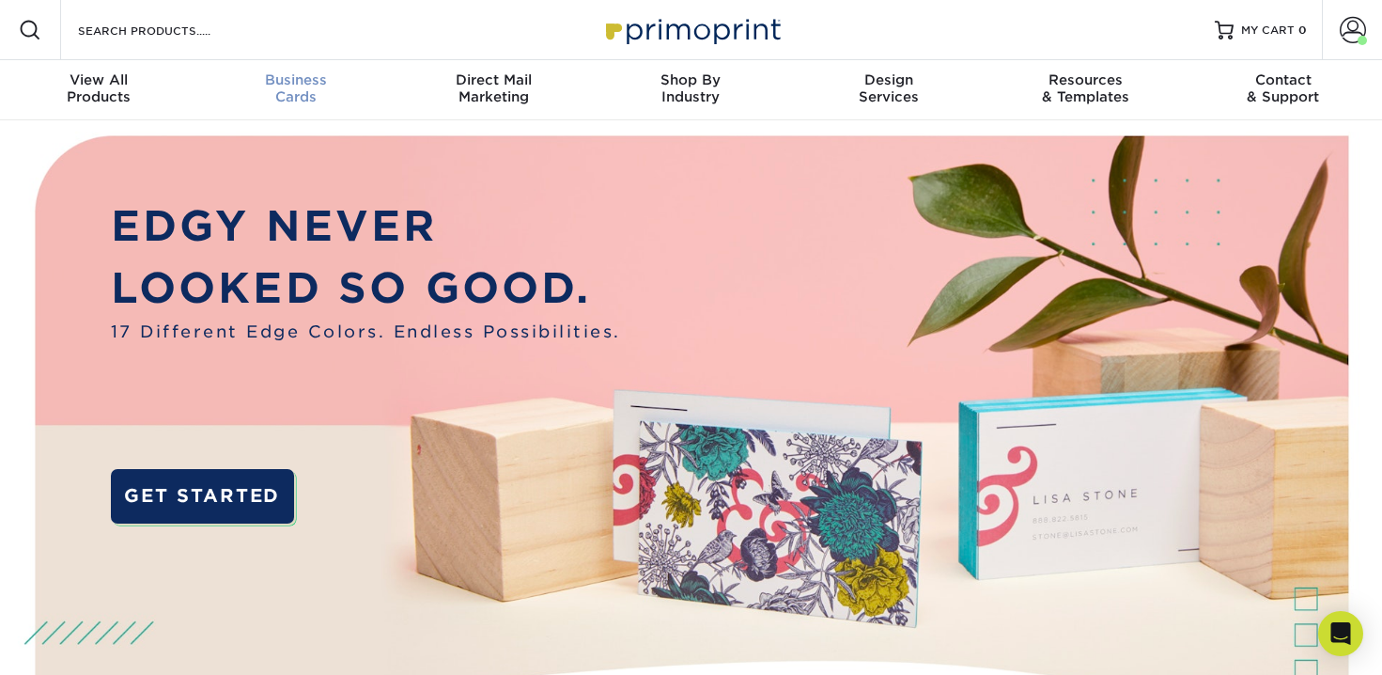
click at [287, 108] on link "Business Cards" at bounding box center [295, 90] width 197 height 60
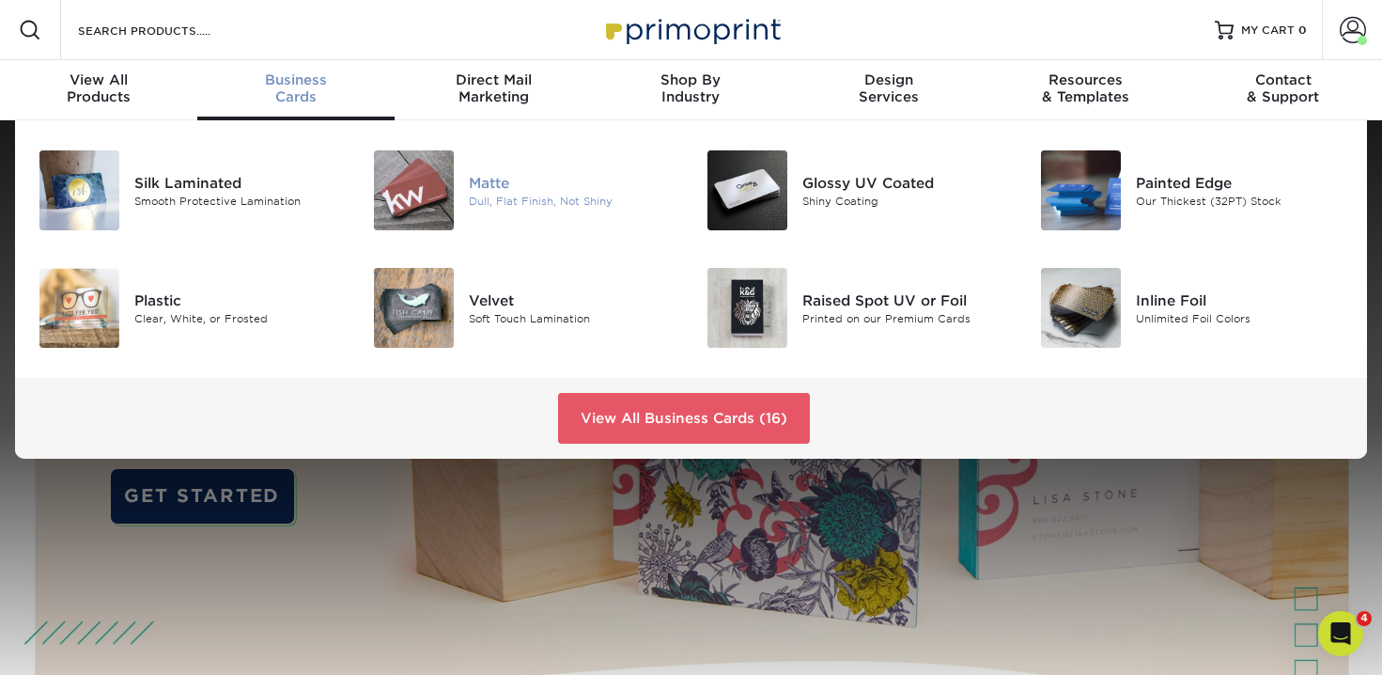
click at [445, 207] on img at bounding box center [414, 190] width 80 height 80
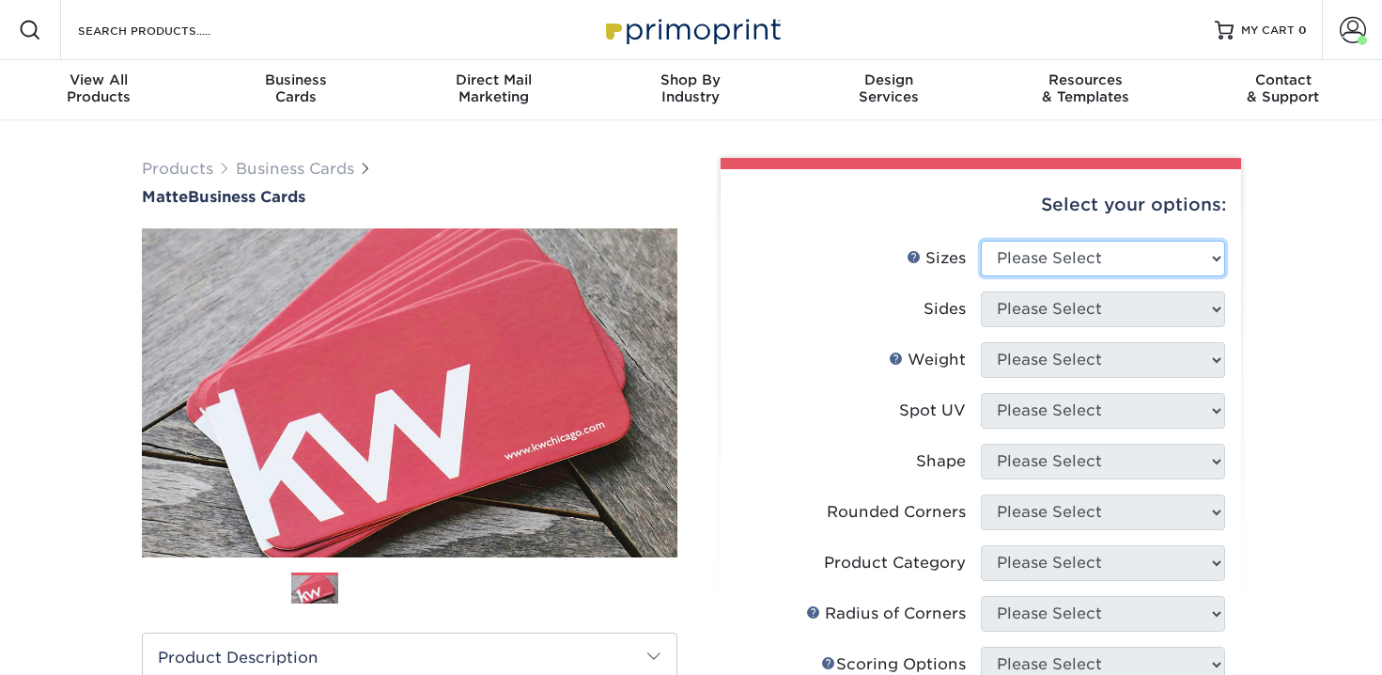
click at [1041, 272] on select "Please Select 1.5" x 3.5" - Mini 1.75" x 3.5" - Mini 2" x 2" - Square 2" x 3" -…" at bounding box center [1103, 259] width 244 height 36
select select "2.00x3.50"
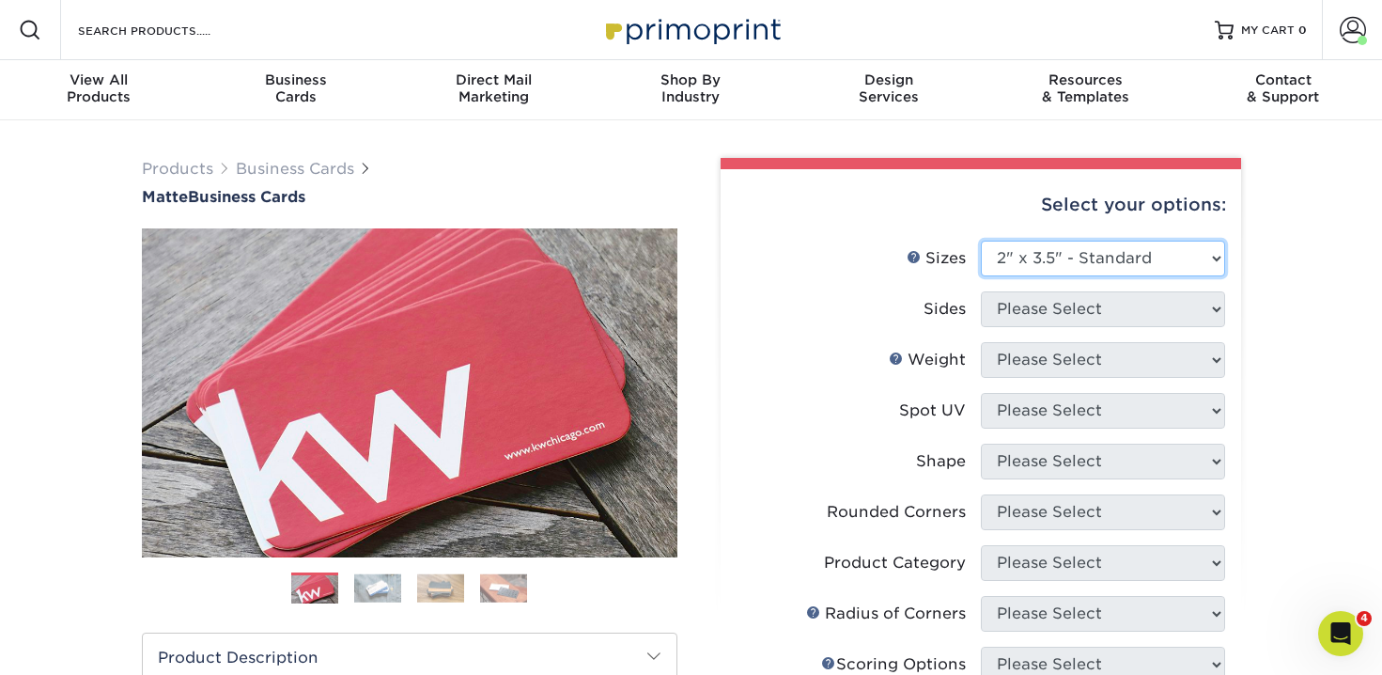
click at [981, 241] on select "Please Select 1.5" x 3.5" - Mini 1.75" x 3.5" - Mini 2" x 2" - Square 2" x 3" -…" at bounding box center [1103, 259] width 244 height 36
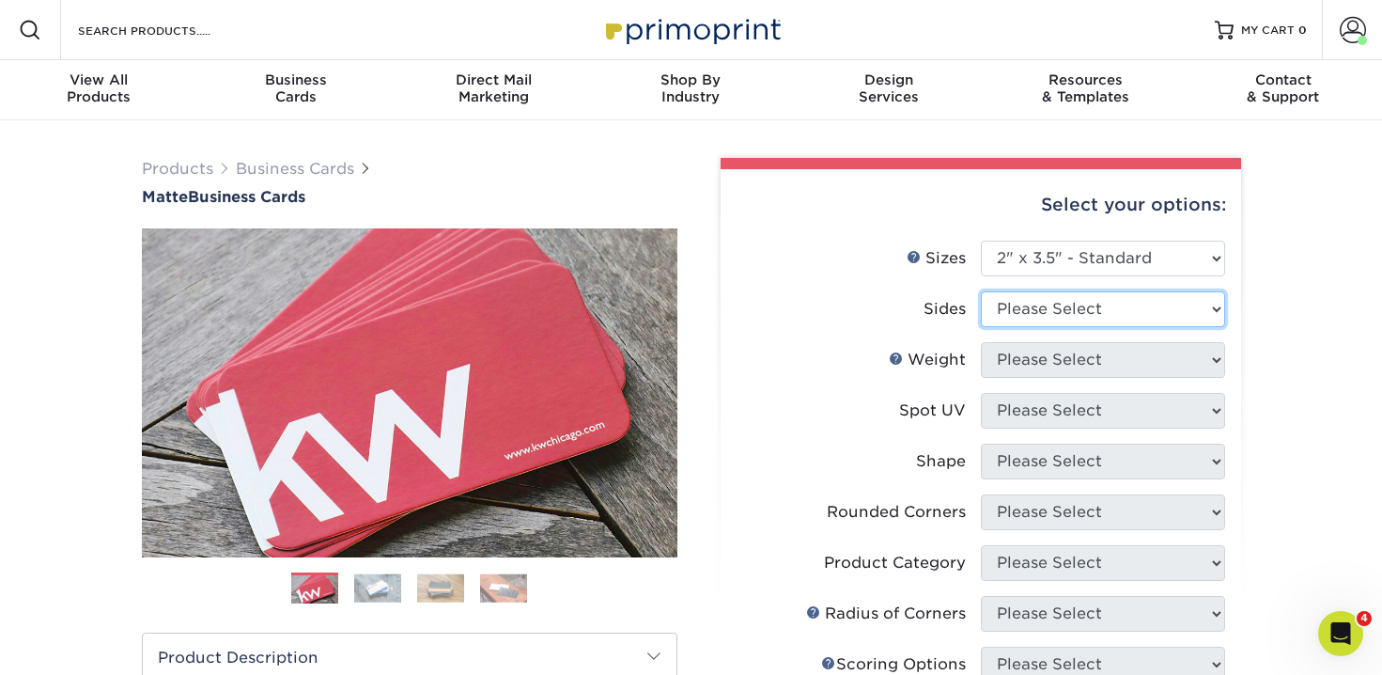
click at [1043, 314] on select "Please Select Print Both Sides Print Front Only" at bounding box center [1103, 309] width 244 height 36
select select "13abbda7-1d64-4f25-8bb2-c179b224825d"
click at [981, 291] on select "Please Select Print Both Sides Print Front Only" at bounding box center [1103, 309] width 244 height 36
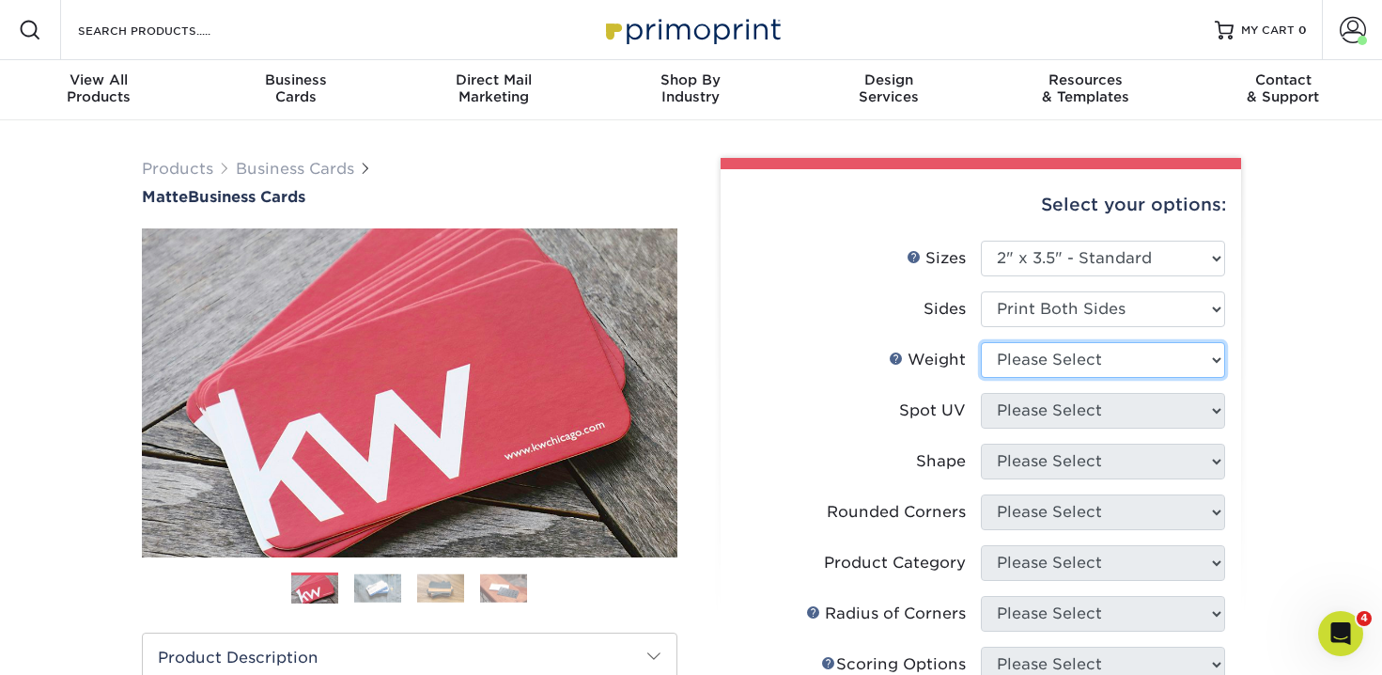
click at [1045, 358] on select "Please Select 16PT 14PT" at bounding box center [1103, 360] width 244 height 36
select select "16PT"
click at [981, 342] on select "Please Select 16PT 14PT" at bounding box center [1103, 360] width 244 height 36
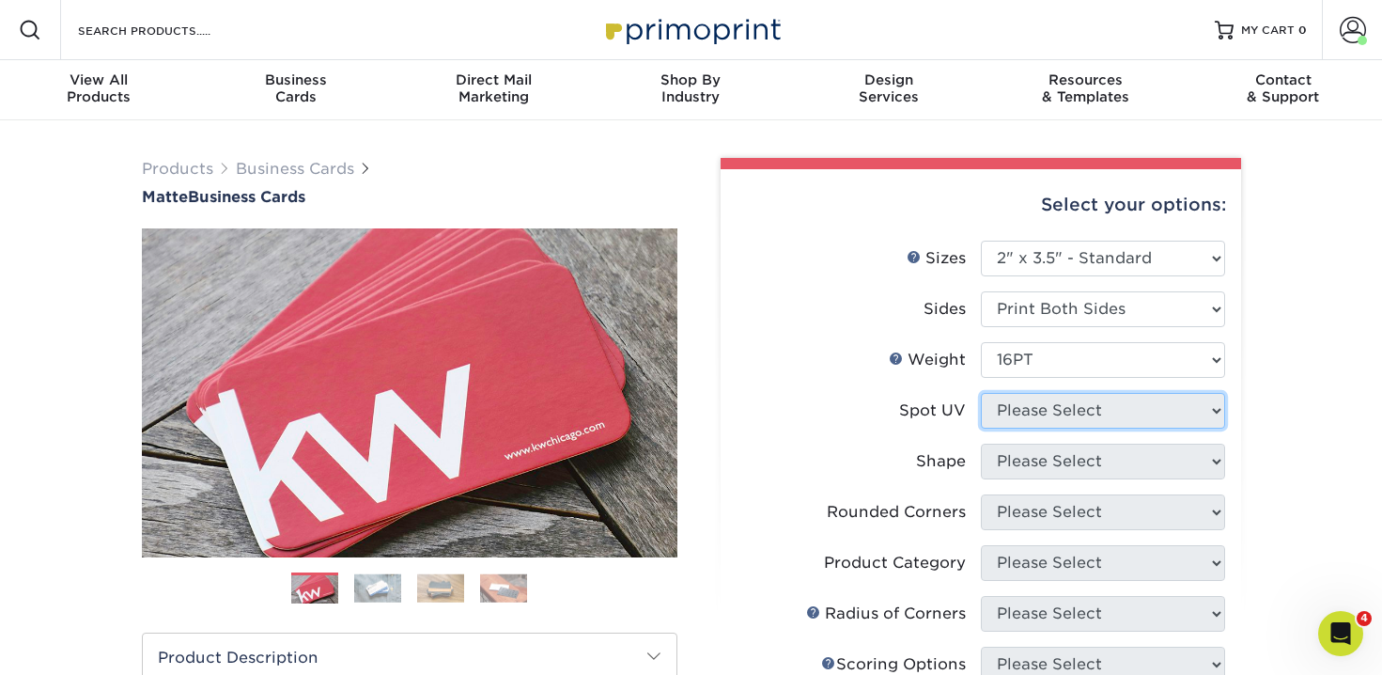
click at [1046, 420] on select "Please Select No Spot UV Front and Back (Both Sides) Front Only Back Only" at bounding box center [1103, 411] width 244 height 36
select select "3"
click at [981, 393] on select "Please Select No Spot UV Front and Back (Both Sides) Front Only Back Only" at bounding box center [1103, 411] width 244 height 36
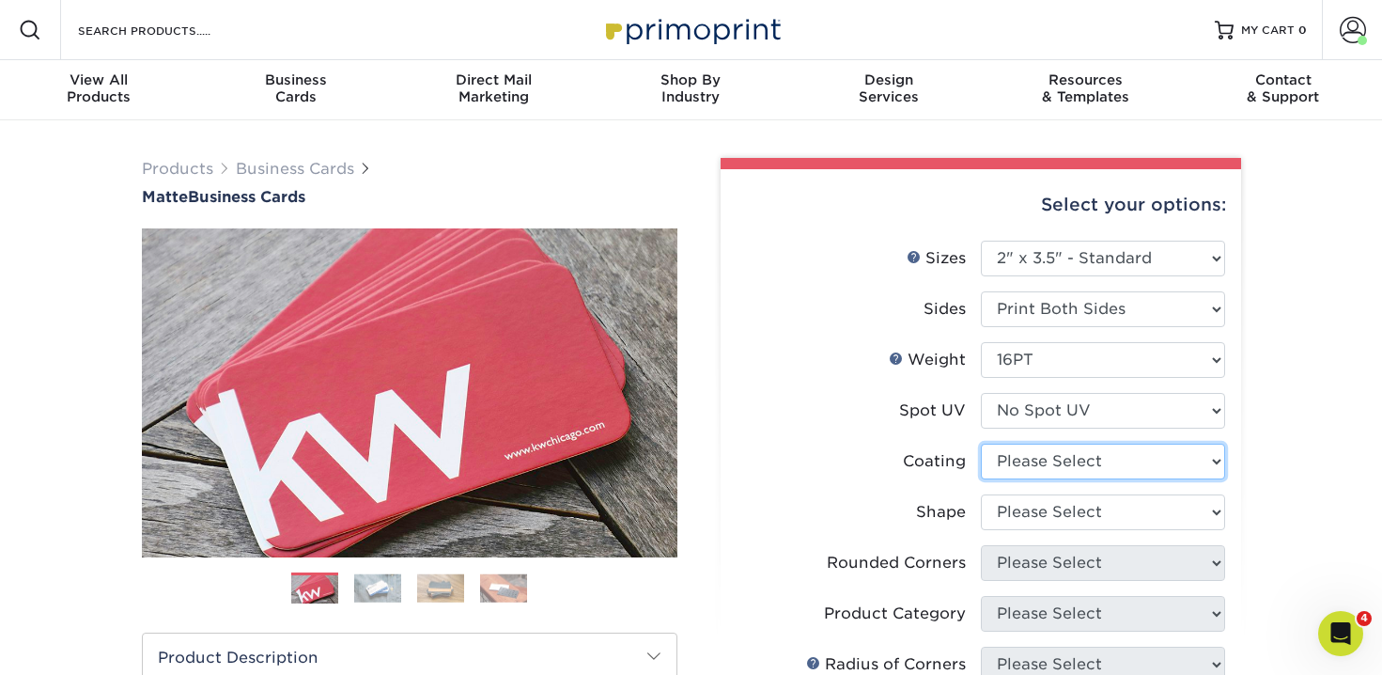
click at [1047, 459] on select at bounding box center [1103, 461] width 244 height 36
select select "121bb7b5-3b4d-429f-bd8d-bbf80e953313"
click at [981, 443] on select at bounding box center [1103, 461] width 244 height 36
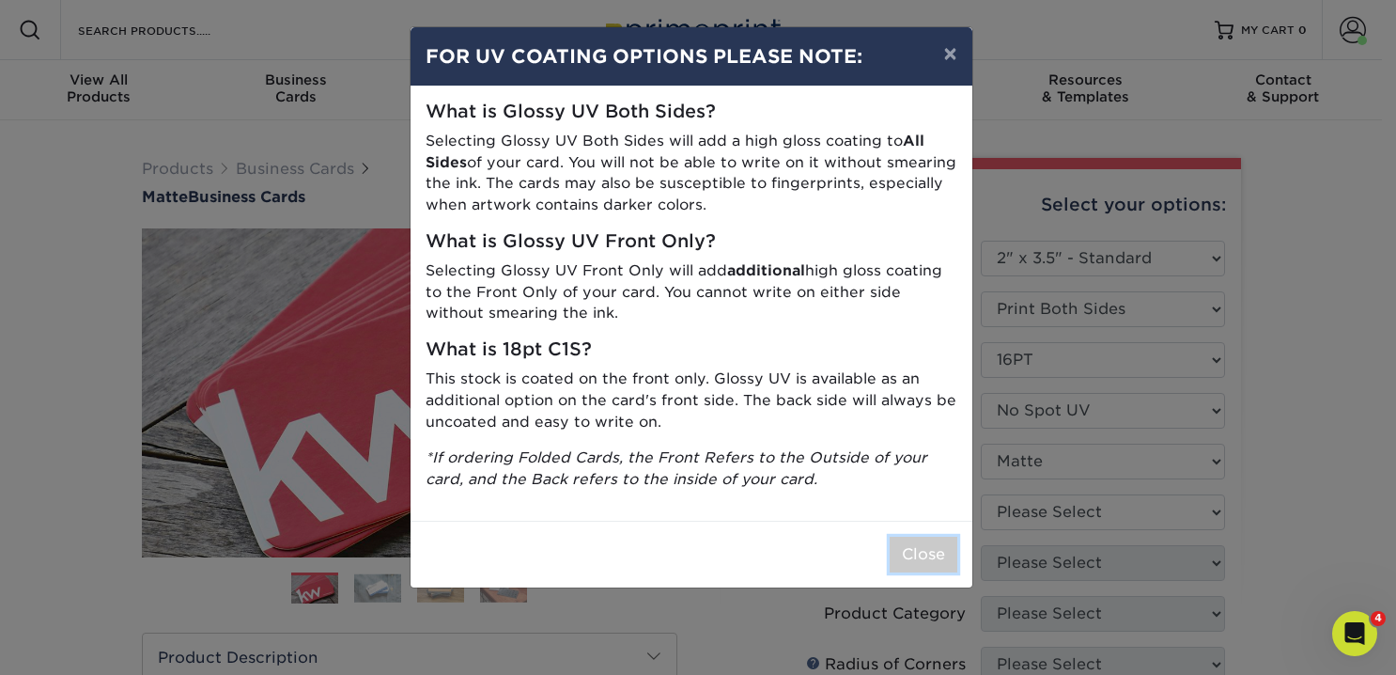
drag, startPoint x: 911, startPoint y: 553, endPoint x: 955, endPoint y: 537, distance: 46.1
click at [911, 552] on button "Close" at bounding box center [924, 554] width 68 height 36
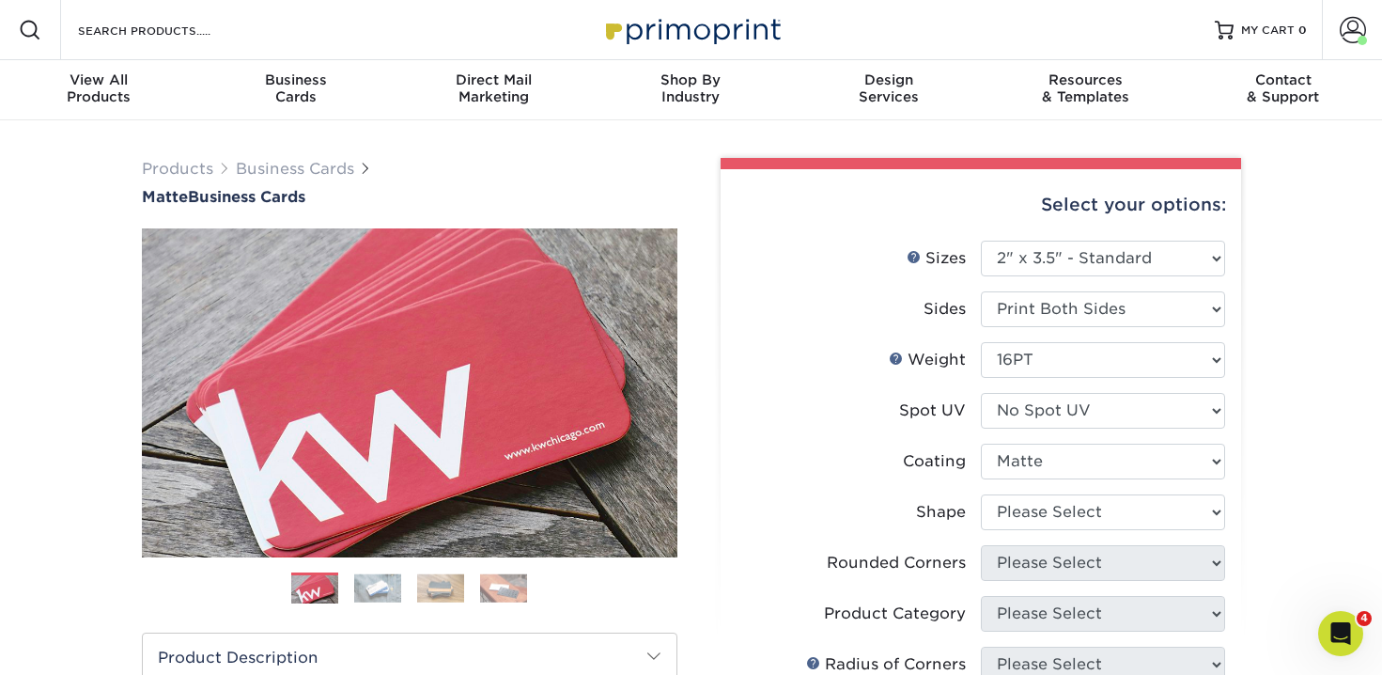
click at [1032, 481] on li "Coating" at bounding box center [981, 468] width 489 height 51
click at [1039, 502] on select "Please Select Standard Oval" at bounding box center [1103, 512] width 244 height 36
select select "standard"
click at [981, 494] on select "Please Select Standard Oval" at bounding box center [1103, 512] width 244 height 36
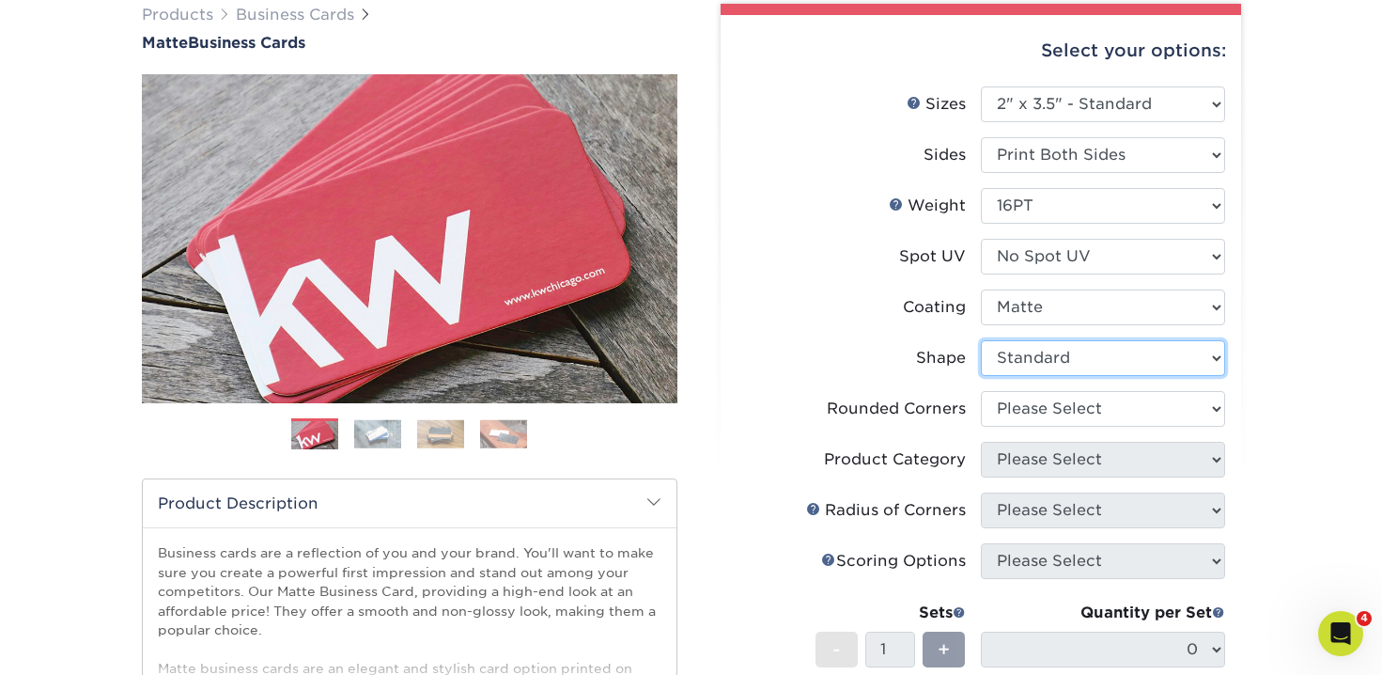
scroll to position [155, 0]
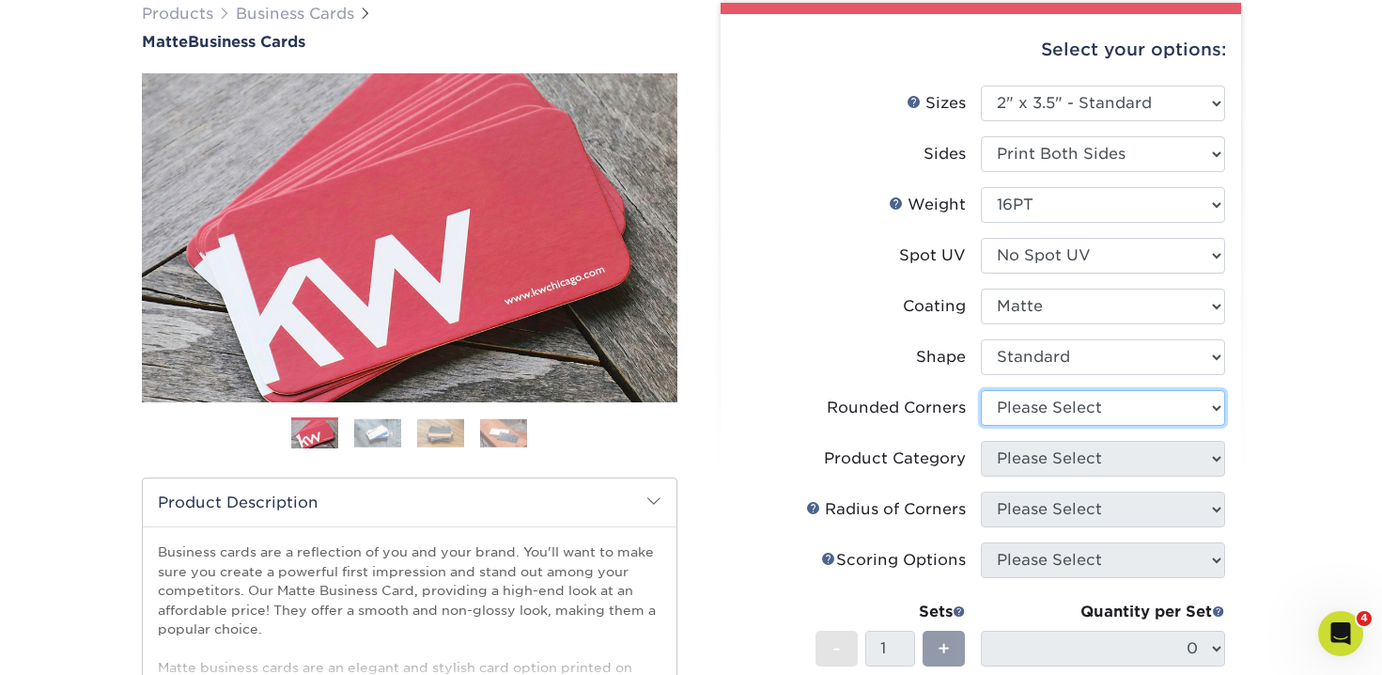
click at [1042, 417] on select "Please Select Yes - Round 2 Corners Yes - Round 4 Corners No" at bounding box center [1103, 408] width 244 height 36
select select "76a3b848-63b4-4449-aad1-d9e81d5a60f5"
click at [981, 390] on select "Please Select Yes - Round 2 Corners Yes - Round 4 Corners No" at bounding box center [1103, 408] width 244 height 36
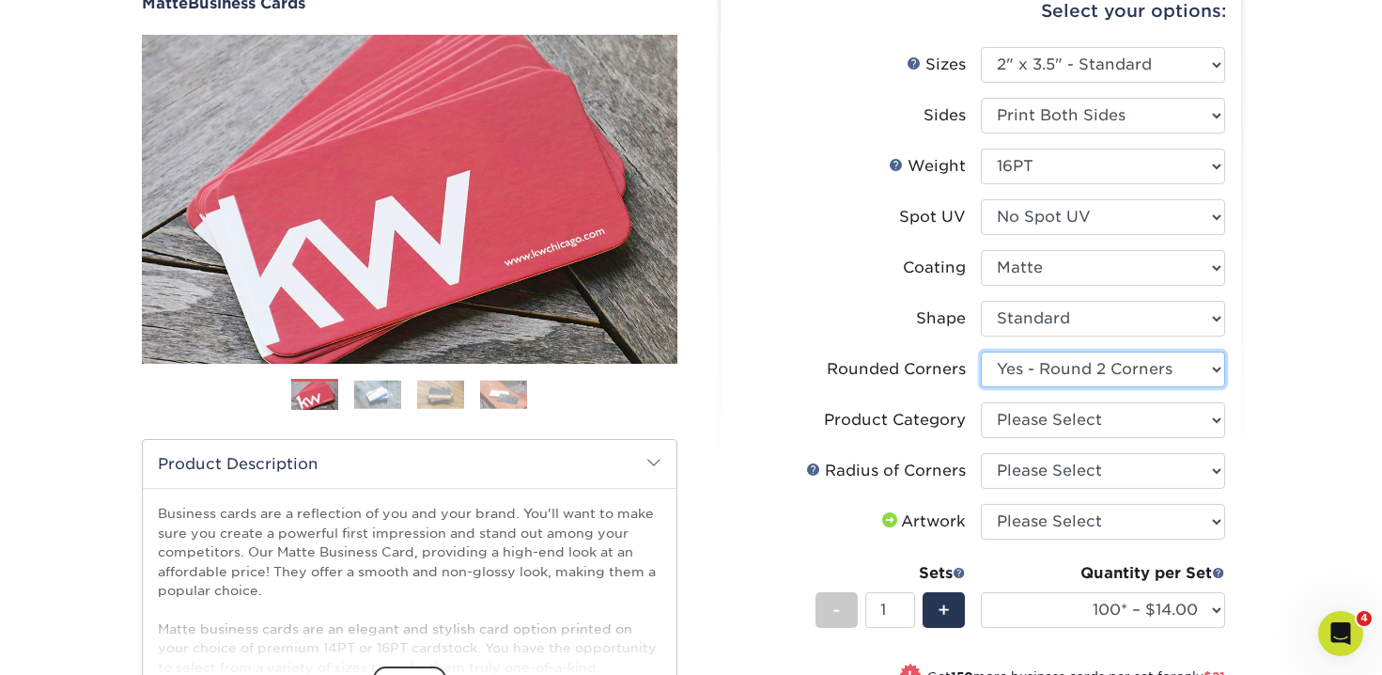
scroll to position [194, 0]
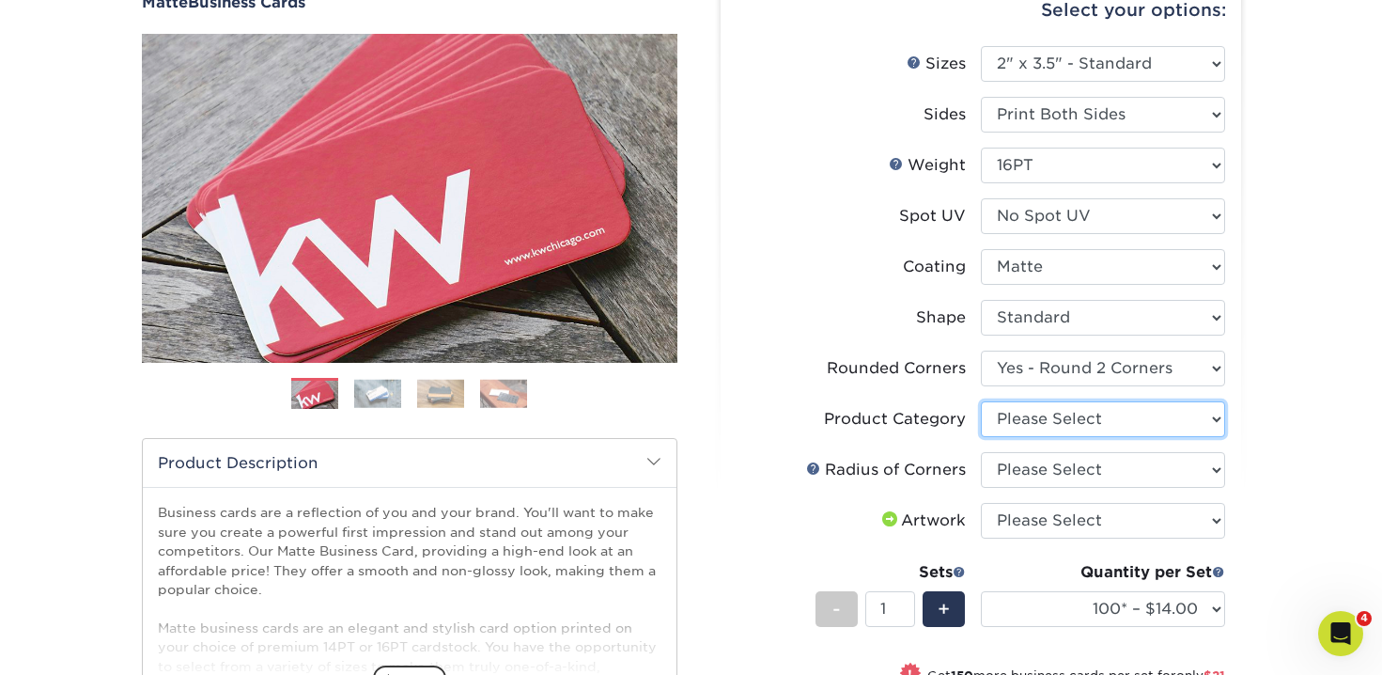
click at [1018, 422] on select "Please Select Business Cards" at bounding box center [1103, 419] width 244 height 36
select select "3b5148f1-0588-4f88-a218-97bcfdce65c1"
click at [981, 401] on select "Please Select Business Cards" at bounding box center [1103, 419] width 244 height 36
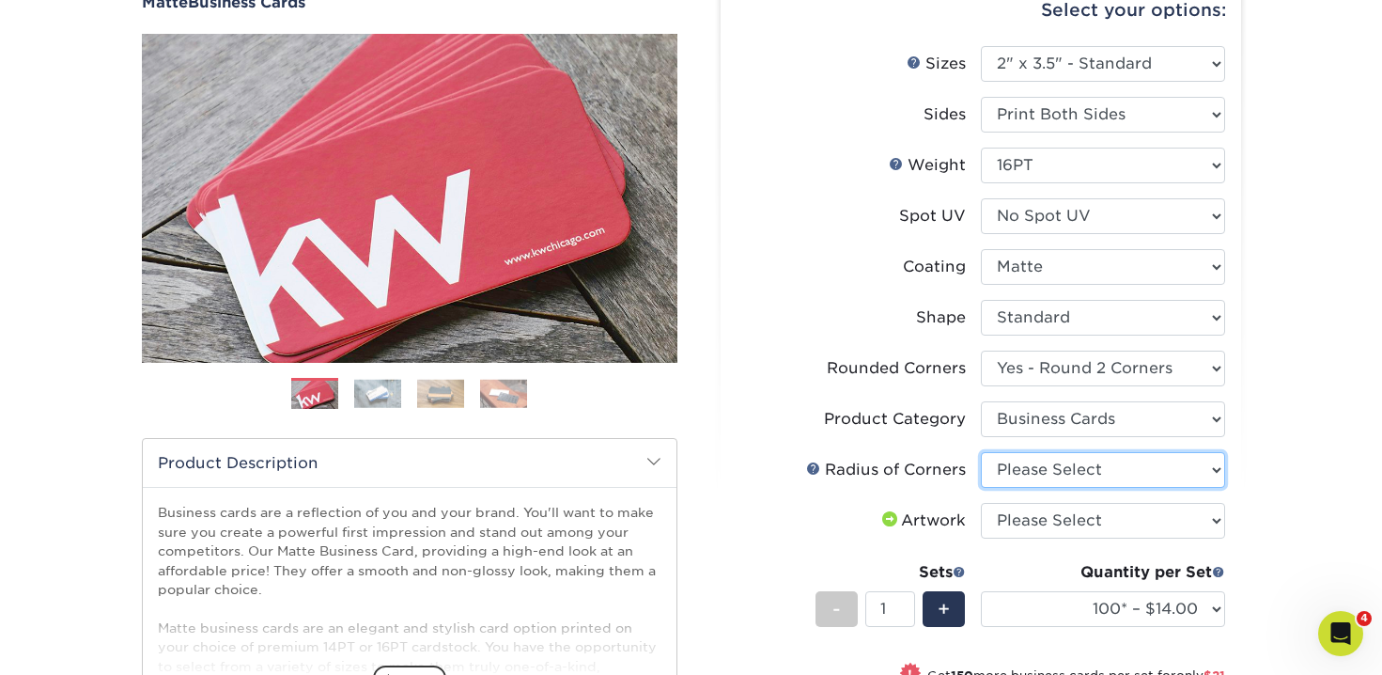
click at [1042, 466] on select "Please Select Rounded 1/8" Rounded 1/4"" at bounding box center [1103, 470] width 244 height 36
select select "479fbfe7-6a0c-4895-8c9a-81739b7486c9"
click at [981, 452] on select "Please Select Rounded 1/8" Rounded 1/4"" at bounding box center [1103, 470] width 244 height 36
click at [1061, 521] on select "Please Select I will upload files I need a design - $100" at bounding box center [1103, 521] width 244 height 36
select select "upload"
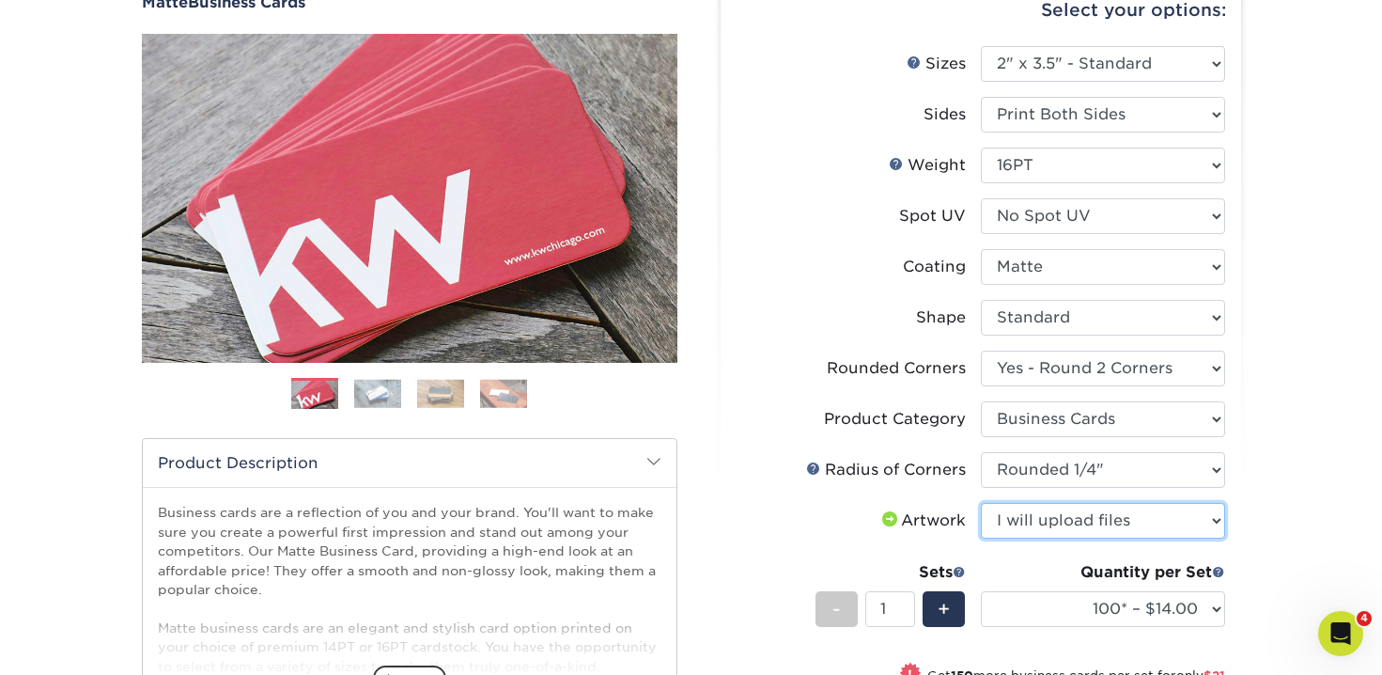
click at [981, 503] on select "Please Select I will upload files I need a design - $100" at bounding box center [1103, 521] width 244 height 36
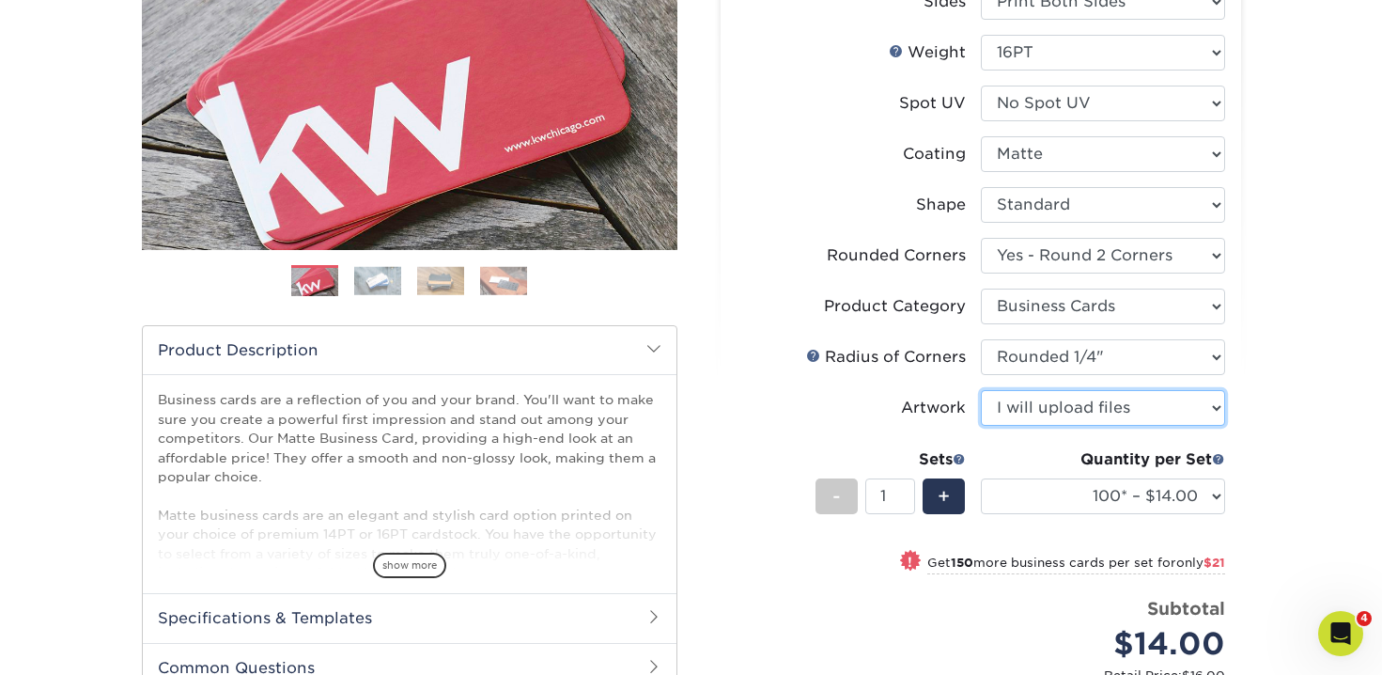
scroll to position [318, 0]
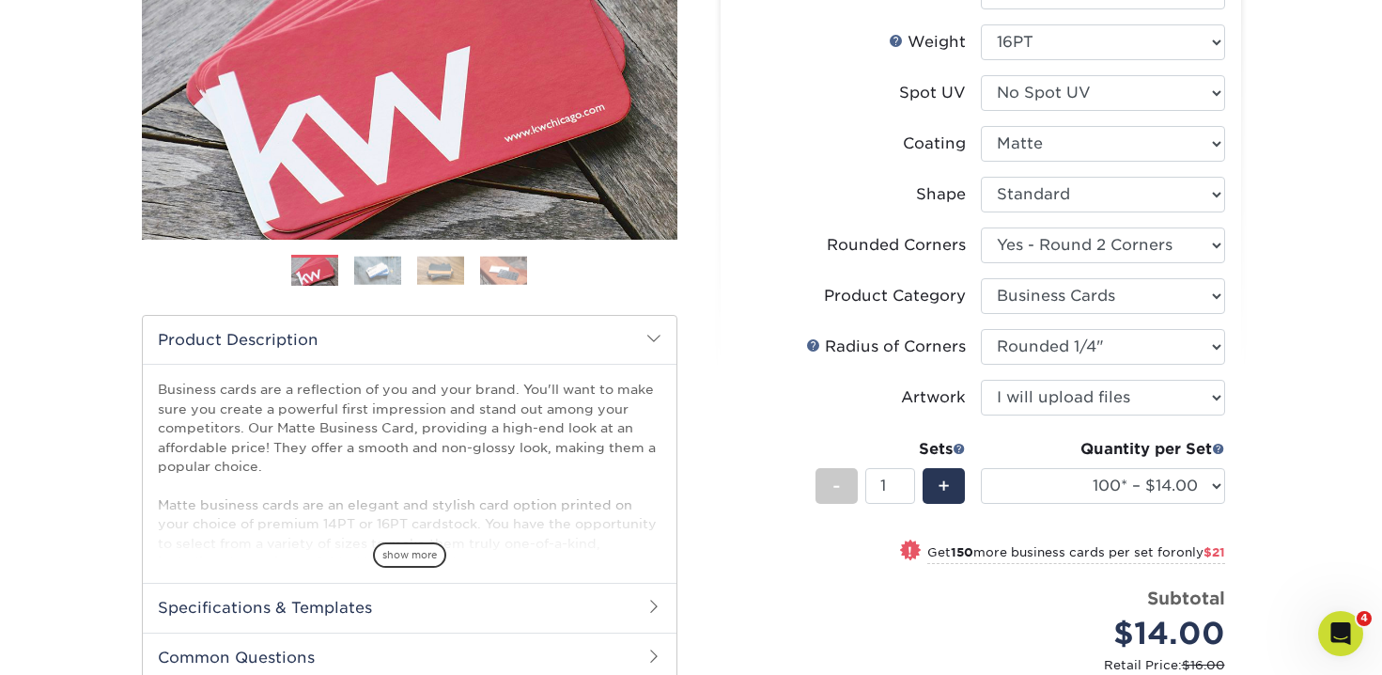
click at [1052, 508] on div "Quantity per Set 100* – $14.00 250* – $35.00 500 – $70.00 1000 – $86.00 2500 – …" at bounding box center [1103, 481] width 244 height 87
click at [1051, 498] on select "100* – $14.00 250* – $35.00 500 – $70.00 1000 – $86.00 2500 – $158.00 5000 – $2…" at bounding box center [1103, 486] width 244 height 36
select select "250* – $35.00"
click at [981, 468] on select "100* – $14.00 250* – $35.00 500 – $70.00 1000 – $86.00 2500 – $158.00 5000 – $2…" at bounding box center [1103, 486] width 244 height 36
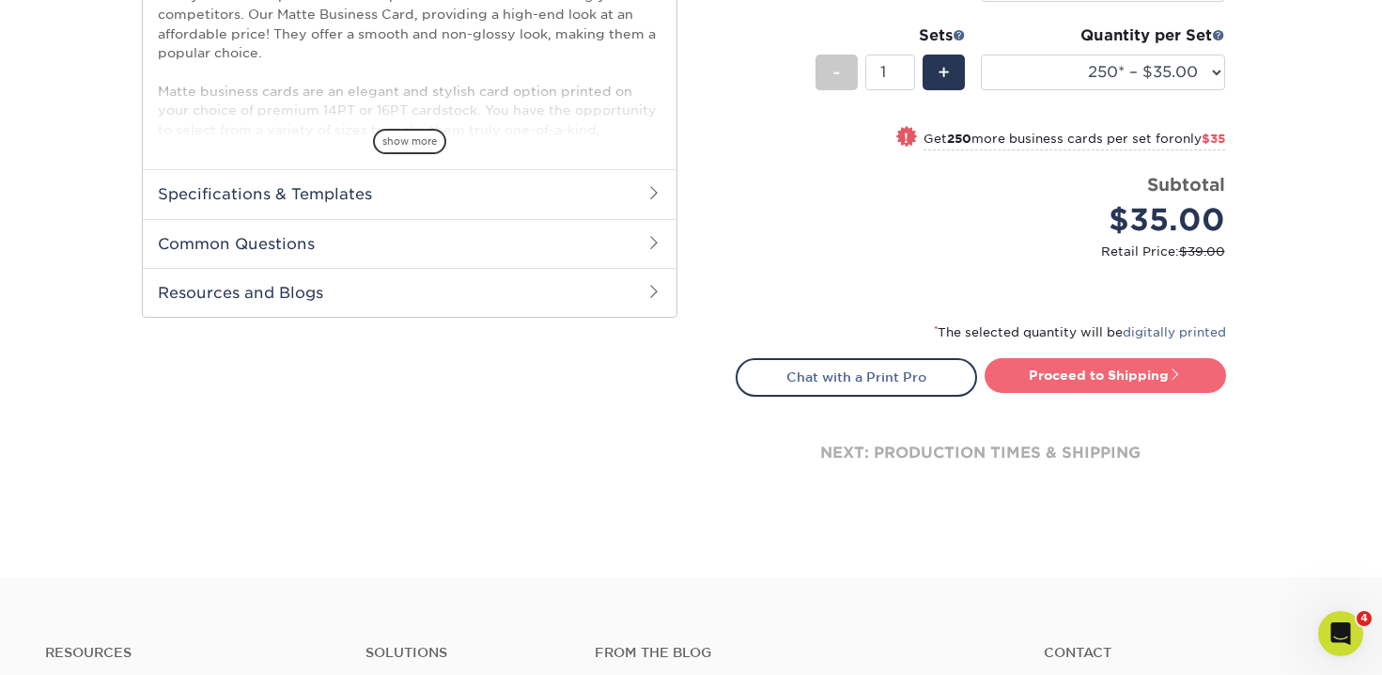
click at [1094, 386] on link "Proceed to Shipping" at bounding box center [1105, 375] width 241 height 34
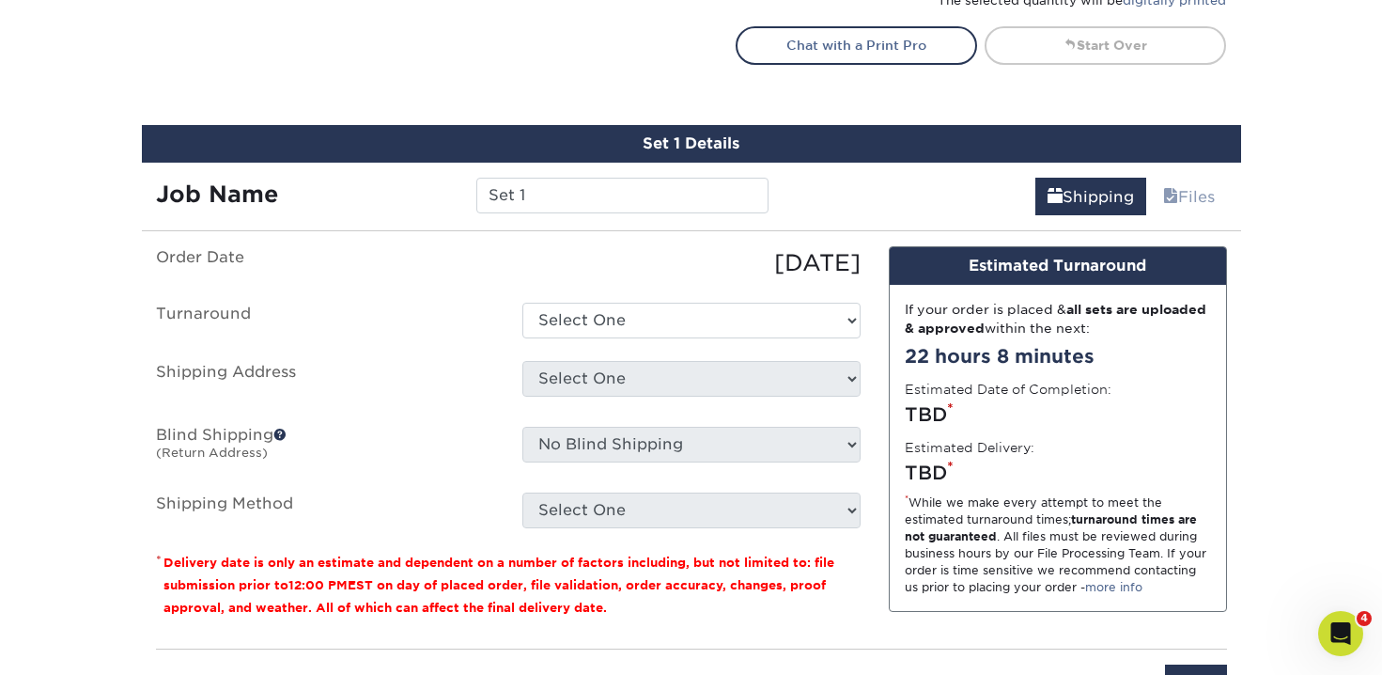
scroll to position [1140, 0]
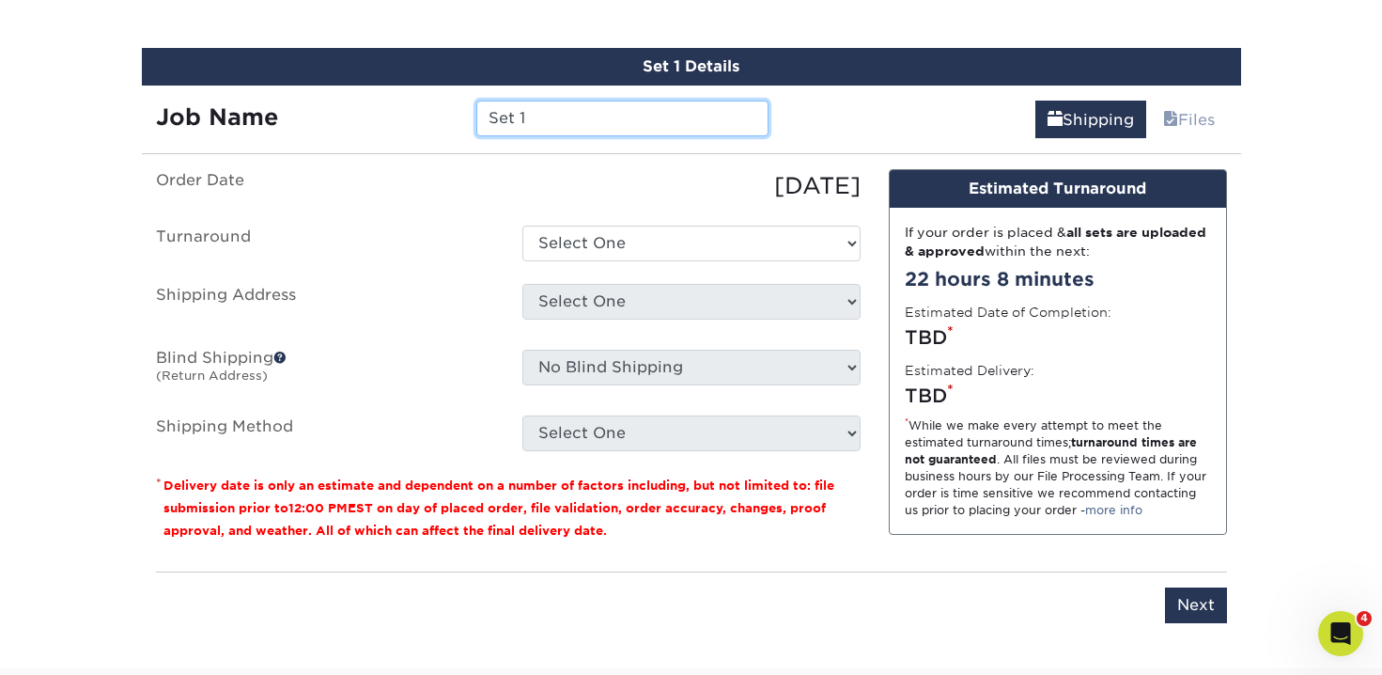
drag, startPoint x: 542, startPoint y: 119, endPoint x: 451, endPoint y: 99, distance: 93.4
click at [451, 101] on div "Job Name Set 1" at bounding box center [463, 119] width 642 height 36
type input "[PERSON_NAME] Bus Cards"
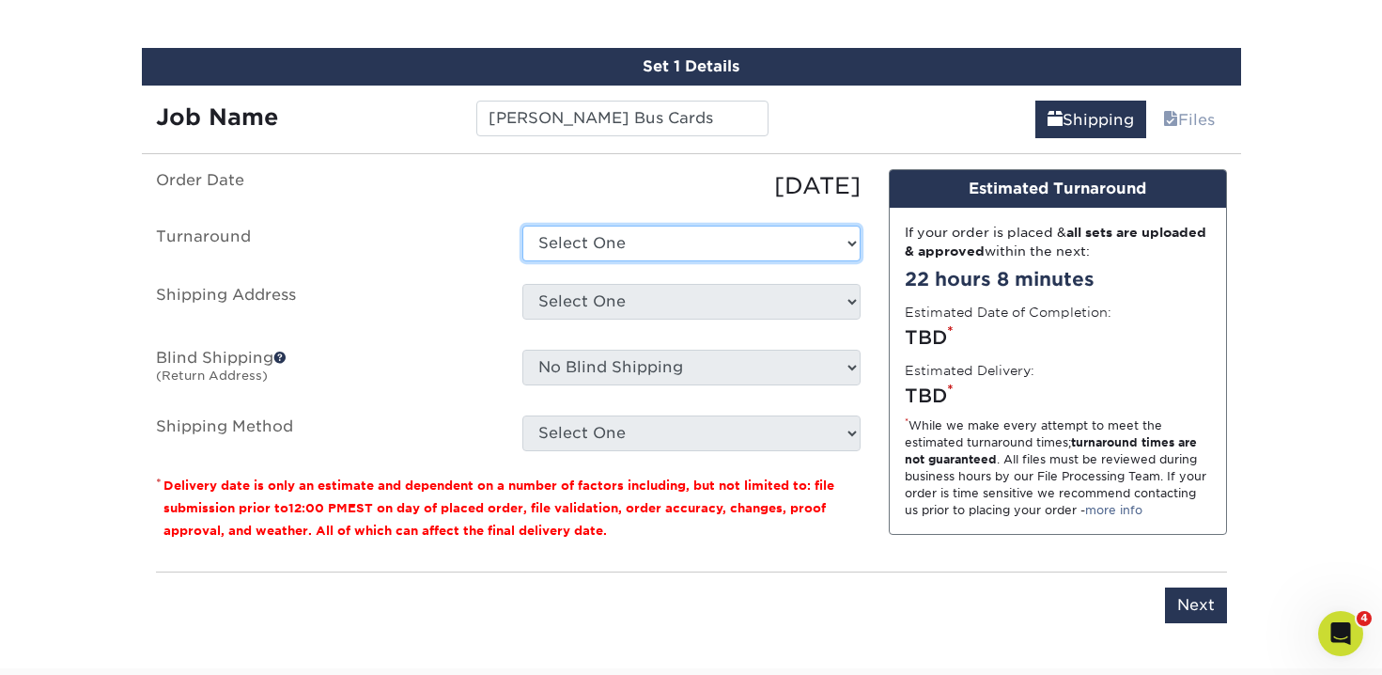
click at [610, 230] on select "Select One 2-4 Business Days 2 Day Next Business Day" at bounding box center [691, 243] width 338 height 36
select select "4fbc2a82-edda-4a59-863f-72b731eb7375"
click at [522, 225] on select "Select One 2-4 Business Days 2 Day Next Business Day" at bounding box center [691, 243] width 338 height 36
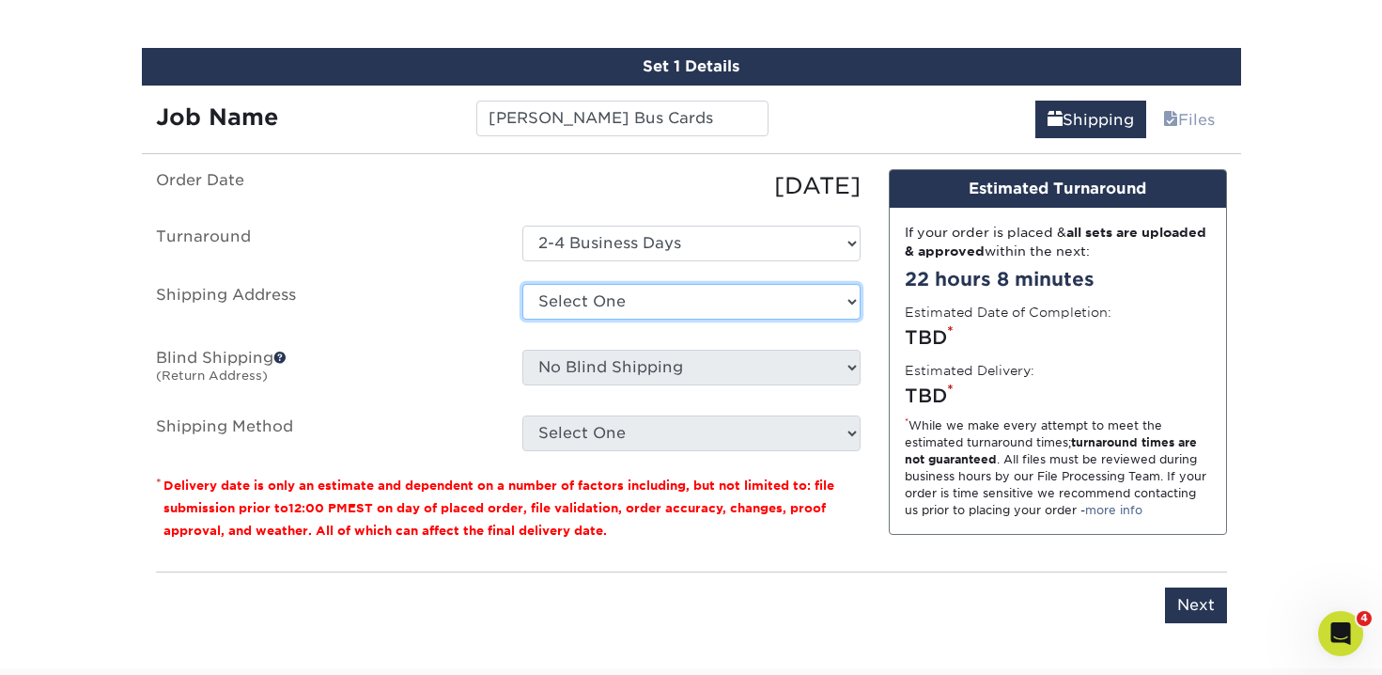
click at [617, 297] on select "Select One Adriana Segura Alex Cooper Alyssa Spath Amber O'Briant Amber O'Brian…" at bounding box center [691, 302] width 338 height 36
select select "44036"
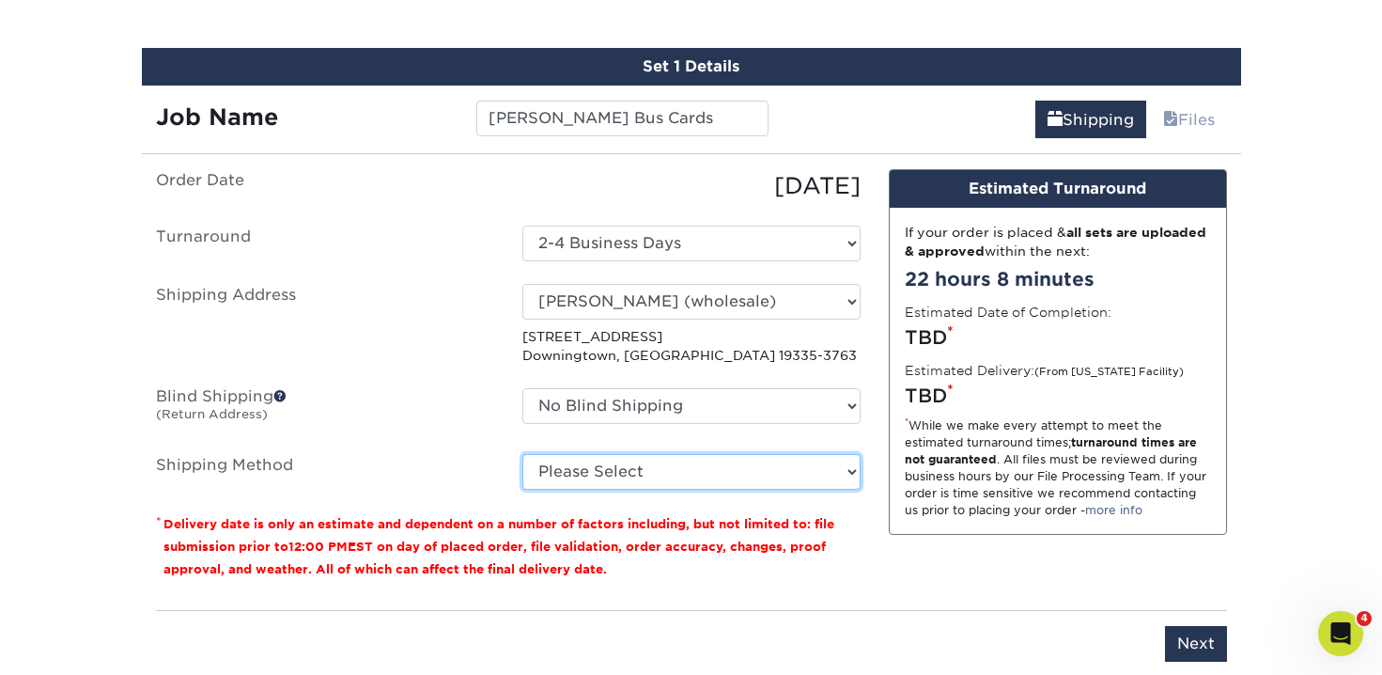
click at [598, 474] on select "Please Select Ground Shipping (+$7.84) 3 Day Shipping Service (+$20.12) 2 Day A…" at bounding box center [691, 472] width 338 height 36
select select "03"
click at [522, 454] on select "Please Select Ground Shipping (+$7.84) 3 Day Shipping Service (+$20.12) 2 Day A…" at bounding box center [691, 472] width 338 height 36
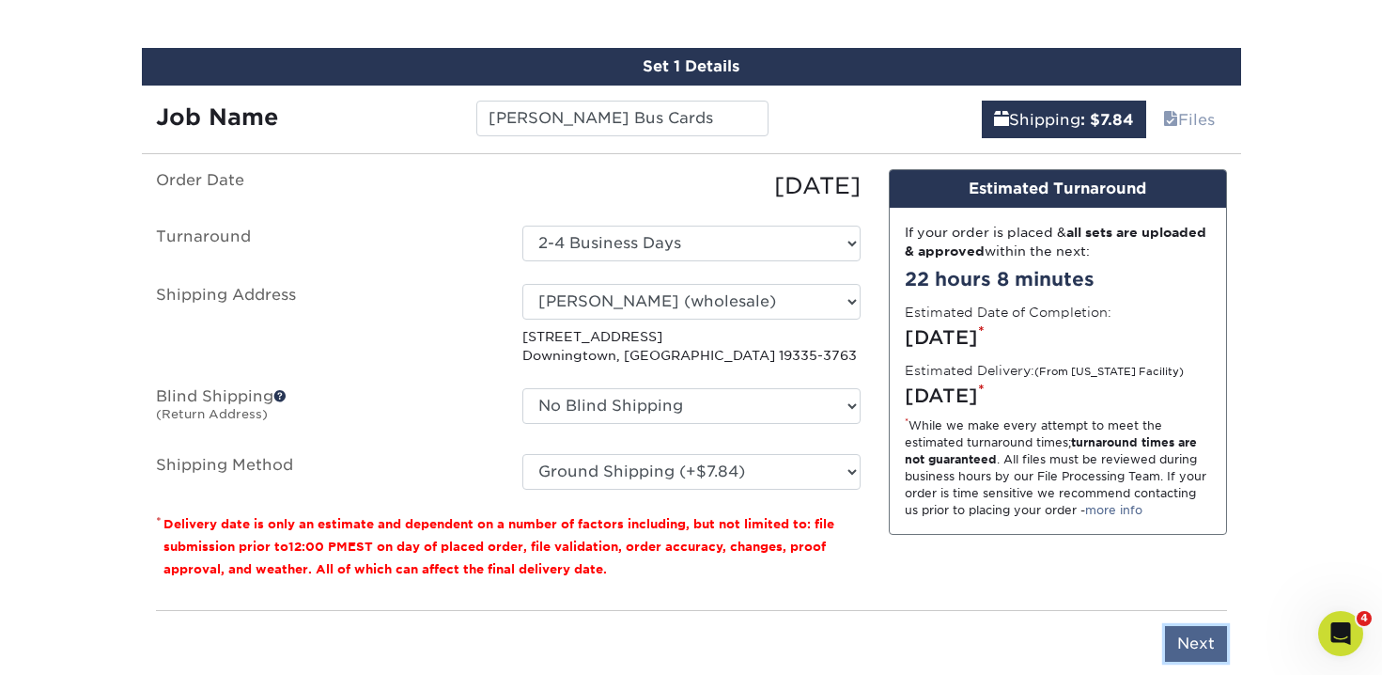
click at [1194, 642] on input "Next" at bounding box center [1196, 644] width 62 height 36
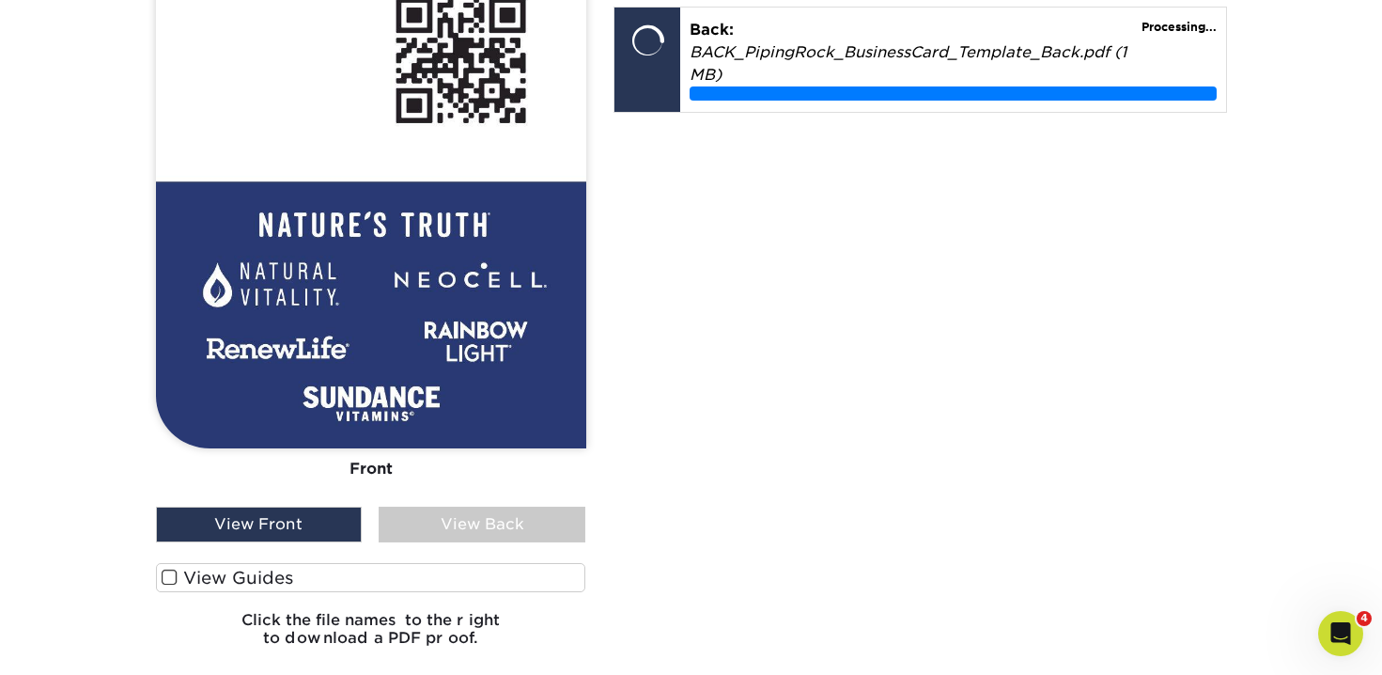
scroll to position [1267, 0]
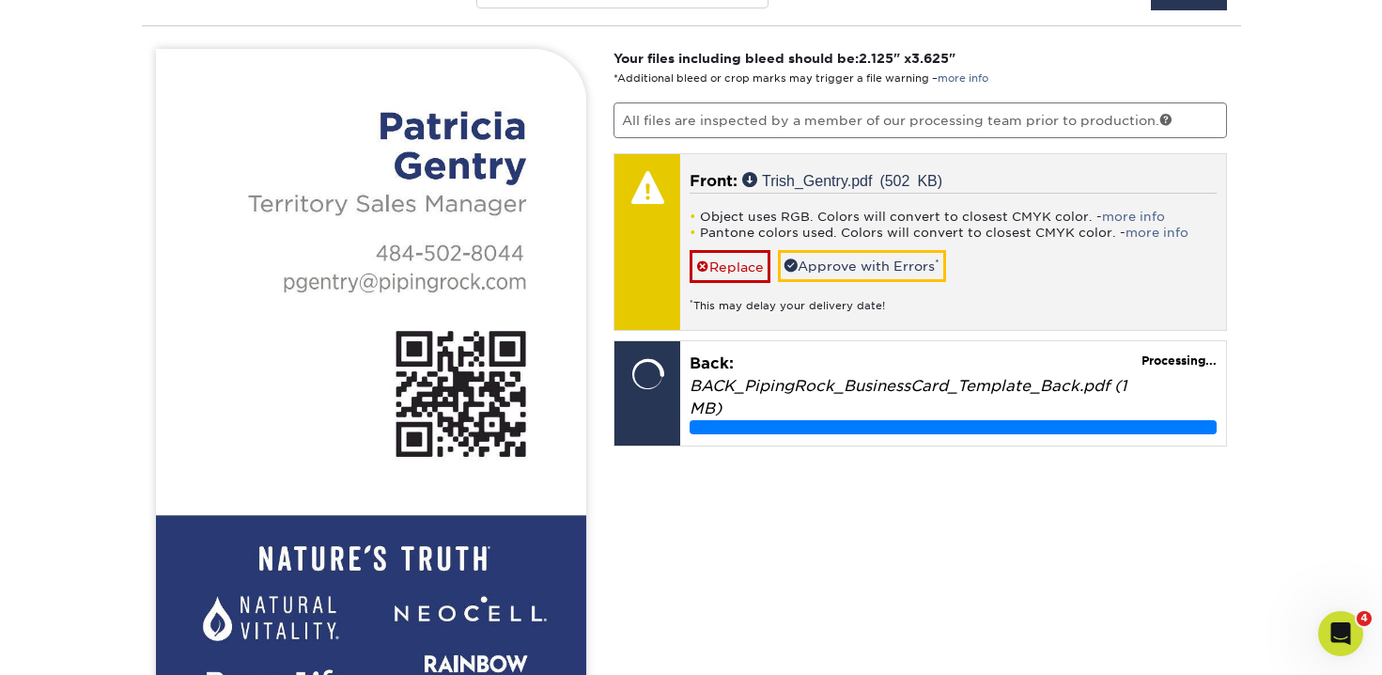
click at [867, 245] on div "Object uses RGB. Colors will convert to closest CMYK color. - more info Pantone…" at bounding box center [953, 253] width 527 height 121
click at [863, 266] on link "Approve with Errors *" at bounding box center [862, 266] width 168 height 32
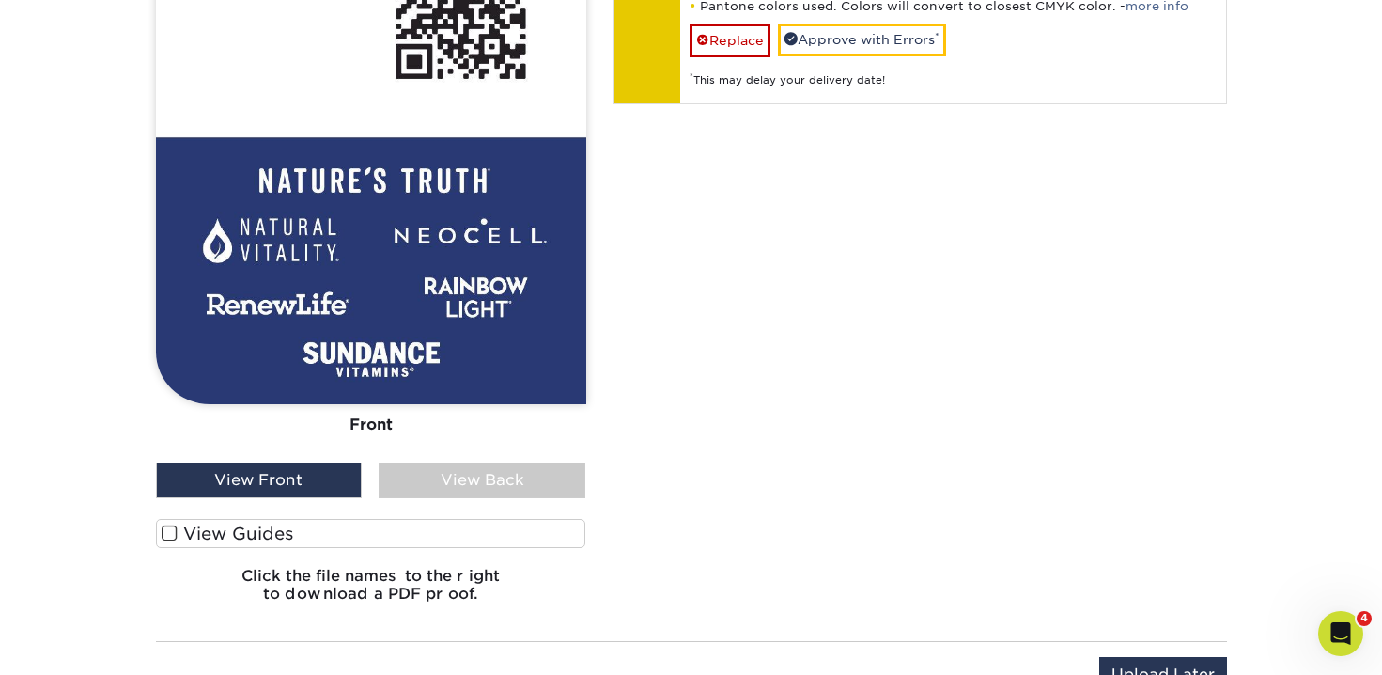
scroll to position [1653, 0]
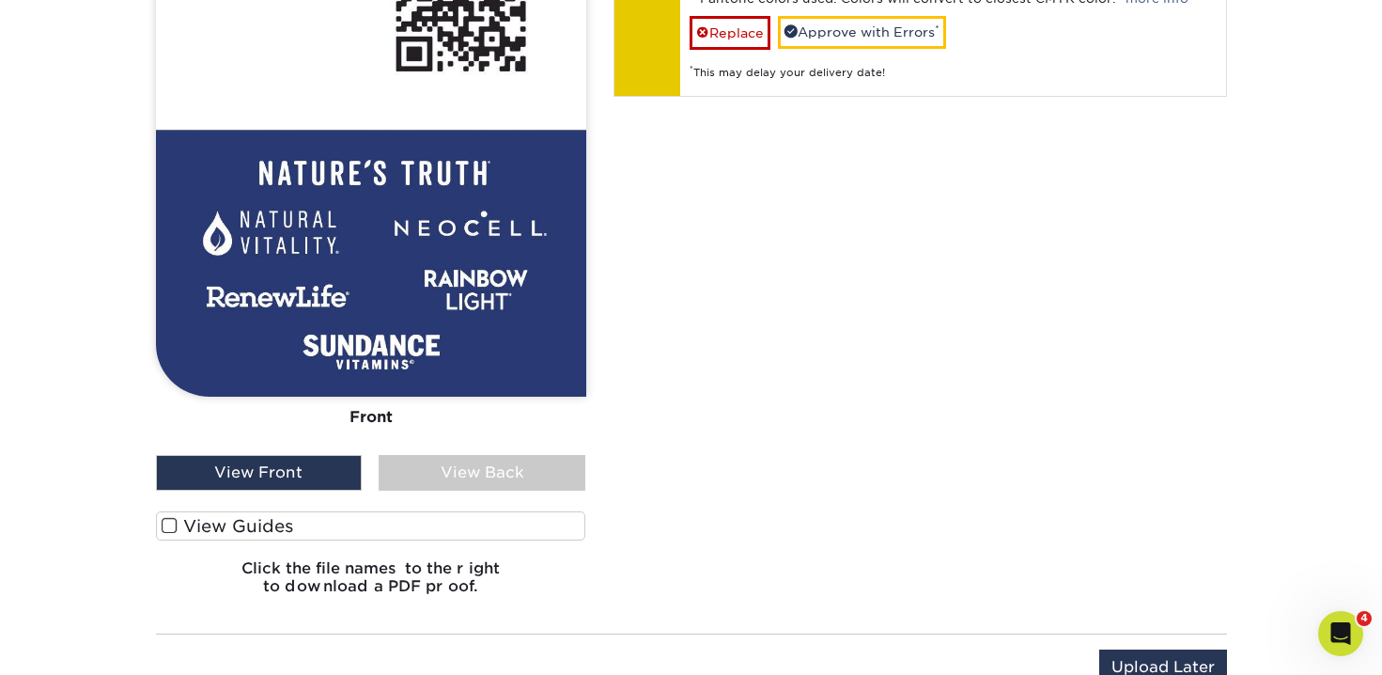
click at [465, 482] on div "View Back" at bounding box center [482, 473] width 207 height 36
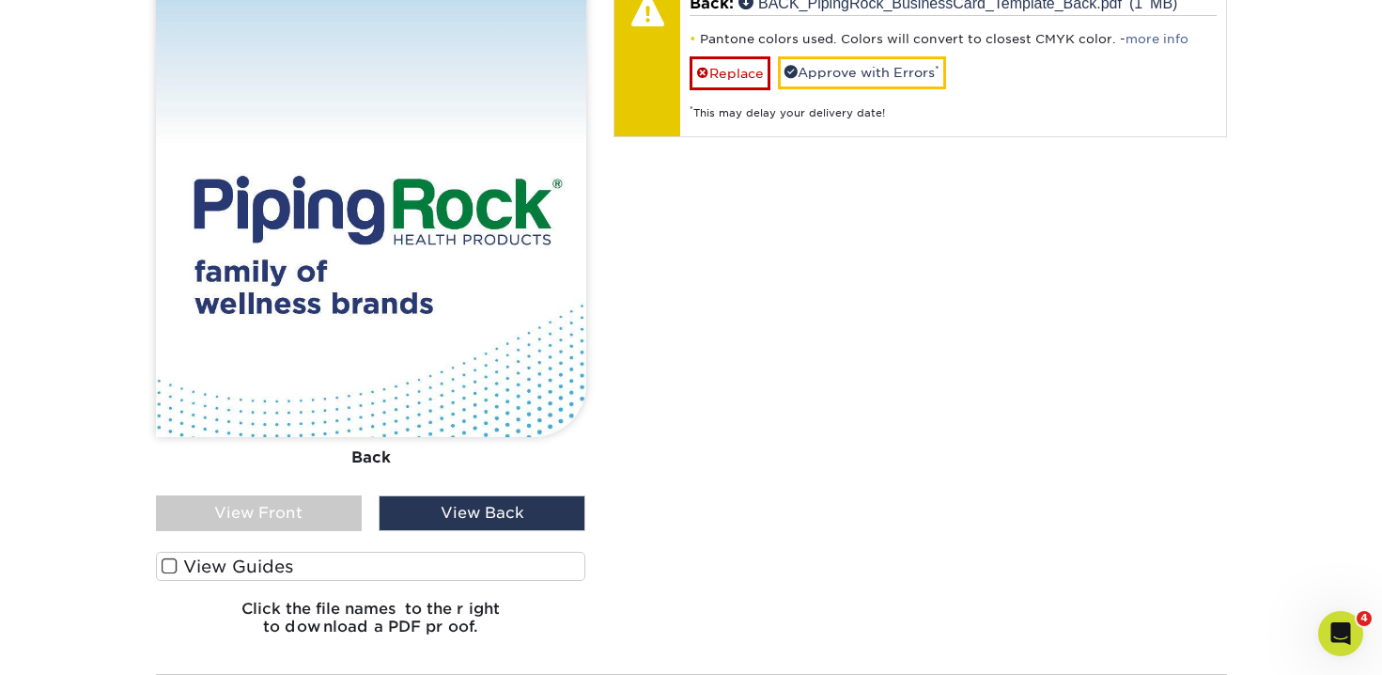
scroll to position [1515, 0]
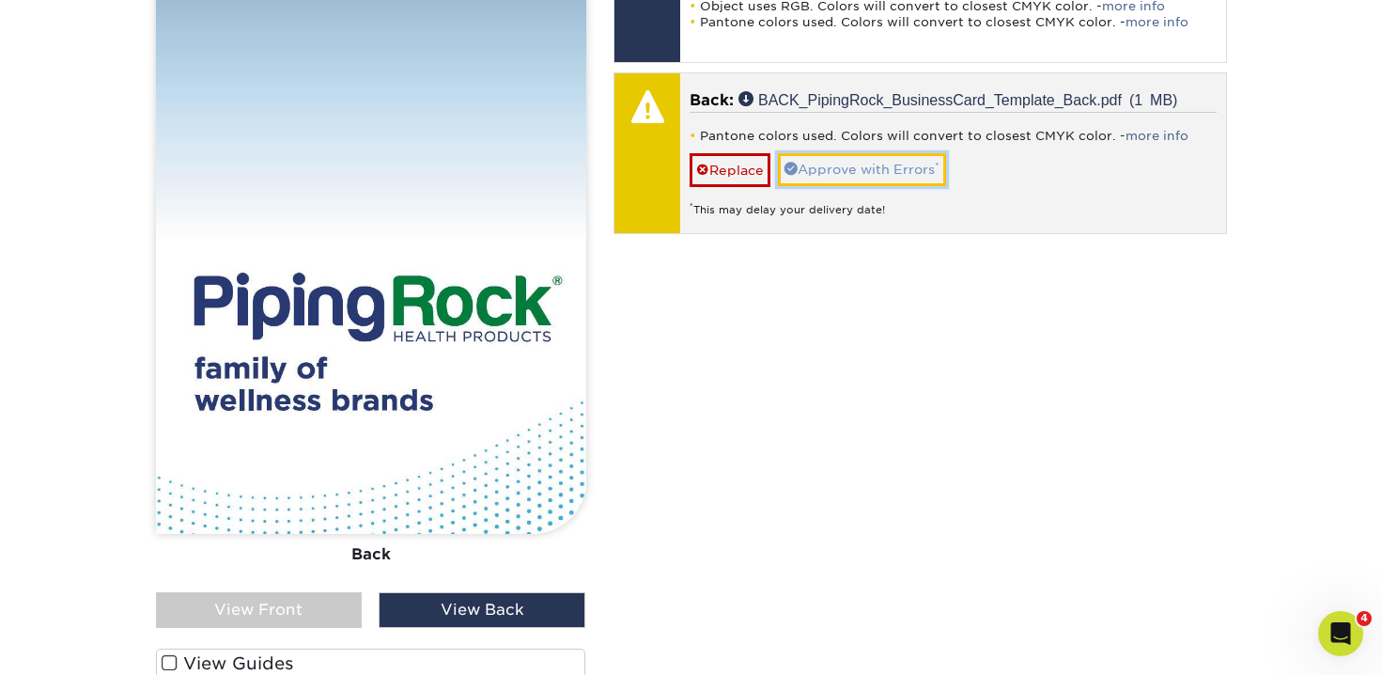
click at [870, 160] on link "Approve with Errors *" at bounding box center [862, 169] width 168 height 32
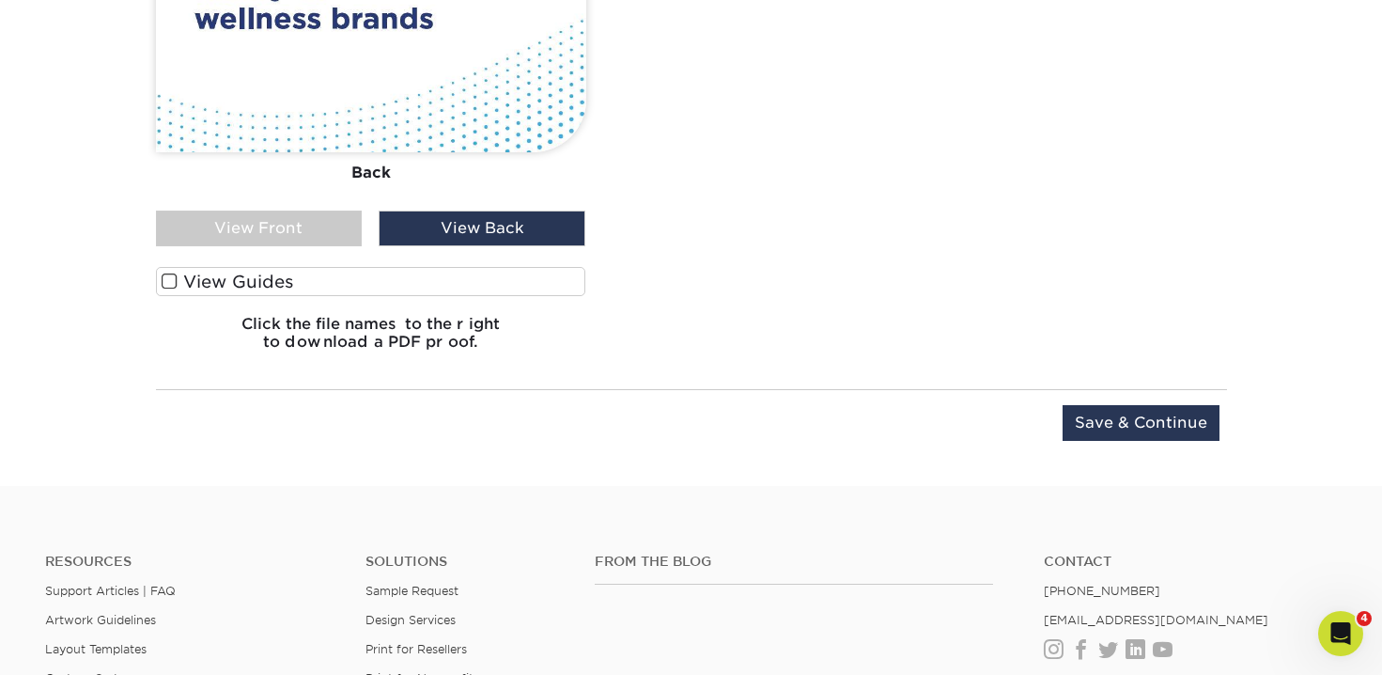
scroll to position [1898, 0]
click at [1123, 429] on input "Save & Continue" at bounding box center [1141, 422] width 157 height 36
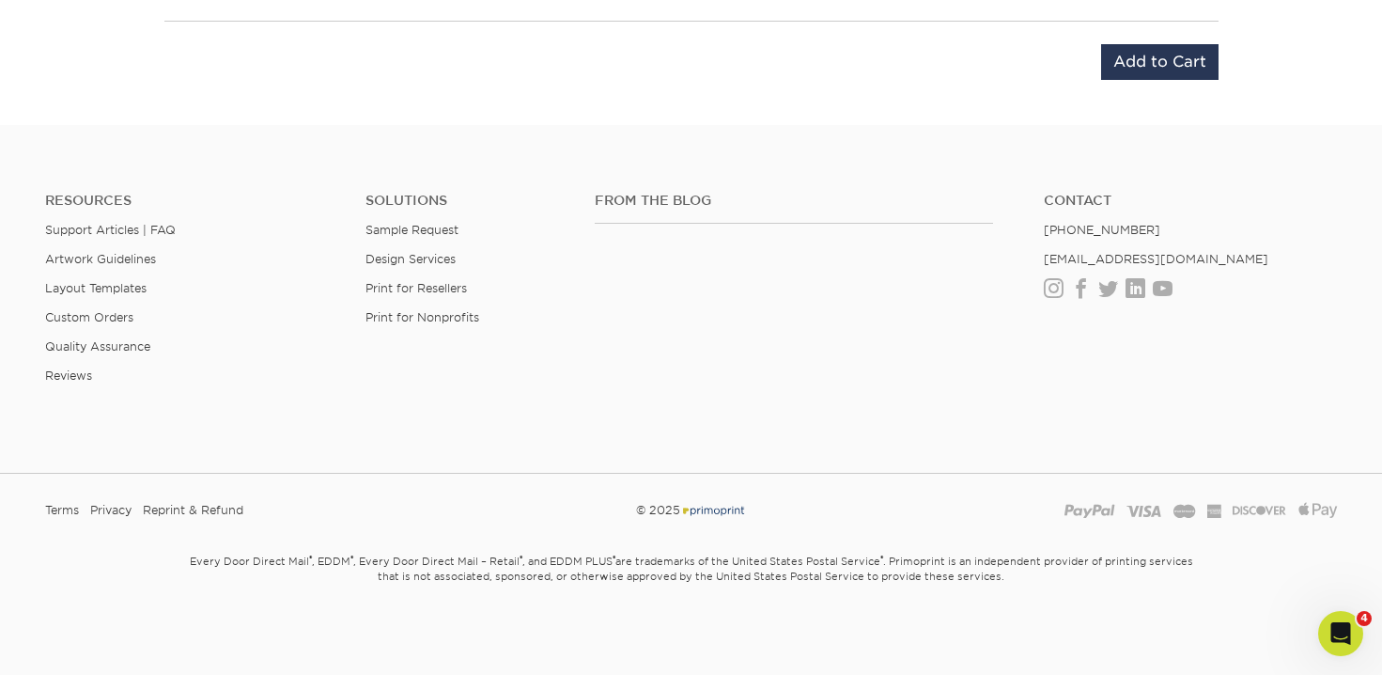
scroll to position [1513, 0]
click at [1189, 55] on input "Add to Cart" at bounding box center [1159, 63] width 117 height 36
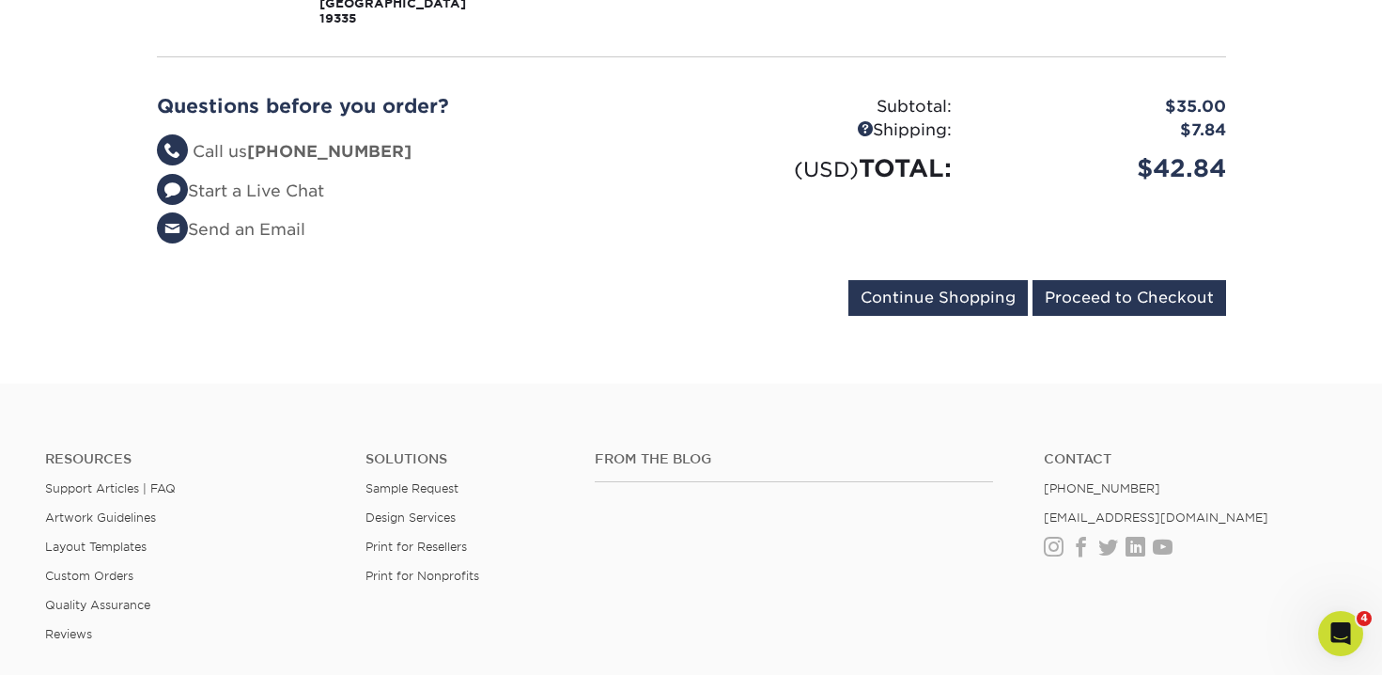
scroll to position [547, 0]
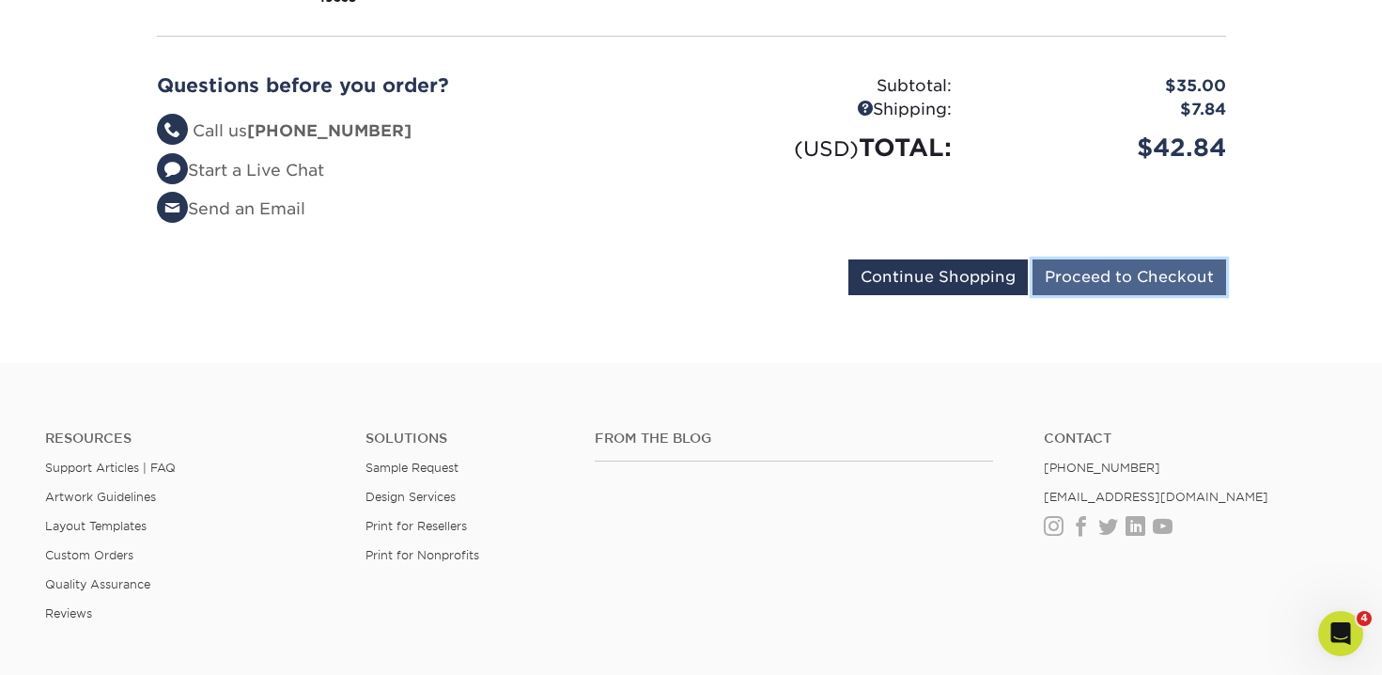
click at [1117, 259] on input "Proceed to Checkout" at bounding box center [1130, 277] width 194 height 36
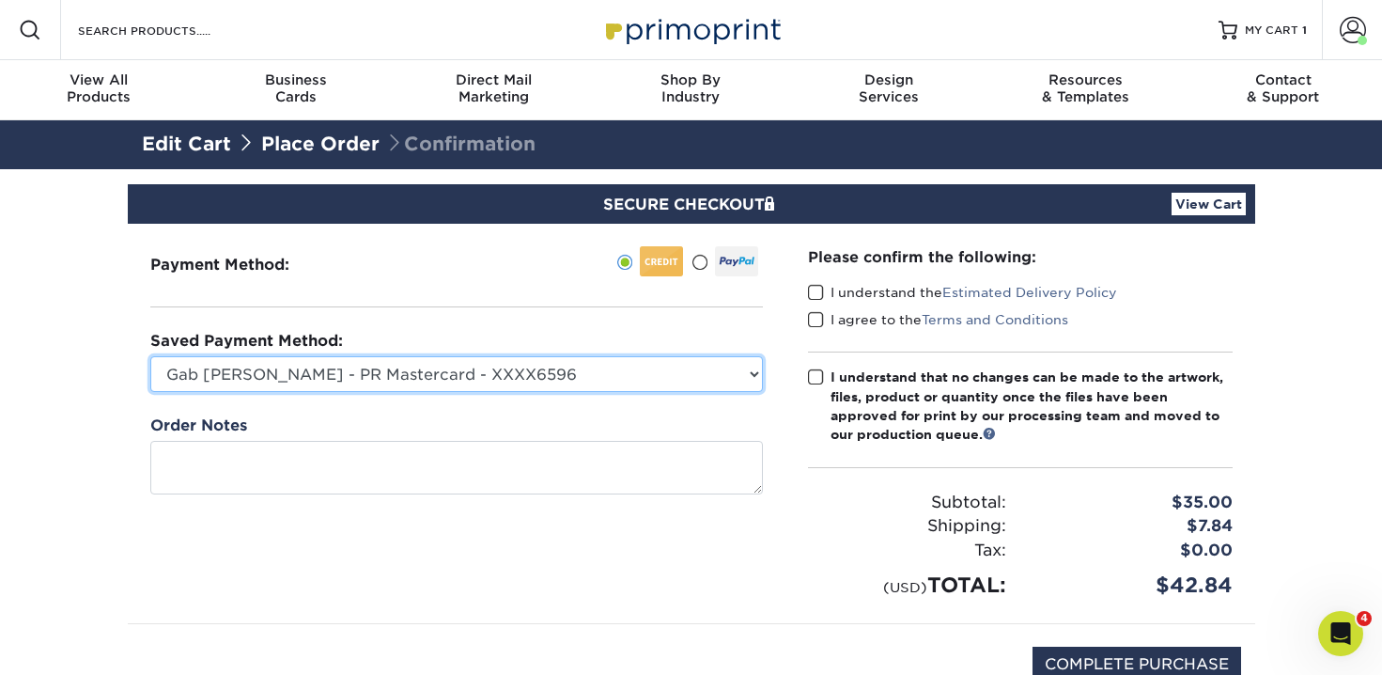
click at [534, 373] on select "Gab Carrillo - PR Mastercard - XXXX6596 Accounting Corp CC - XXXX4846 MasterCar…" at bounding box center [456, 374] width 613 height 36
select select "74586"
click at [150, 356] on select "Gab Carrillo - PR Mastercard - XXXX6596 Accounting Corp CC - XXXX4846 MasterCar…" at bounding box center [456, 374] width 613 height 36
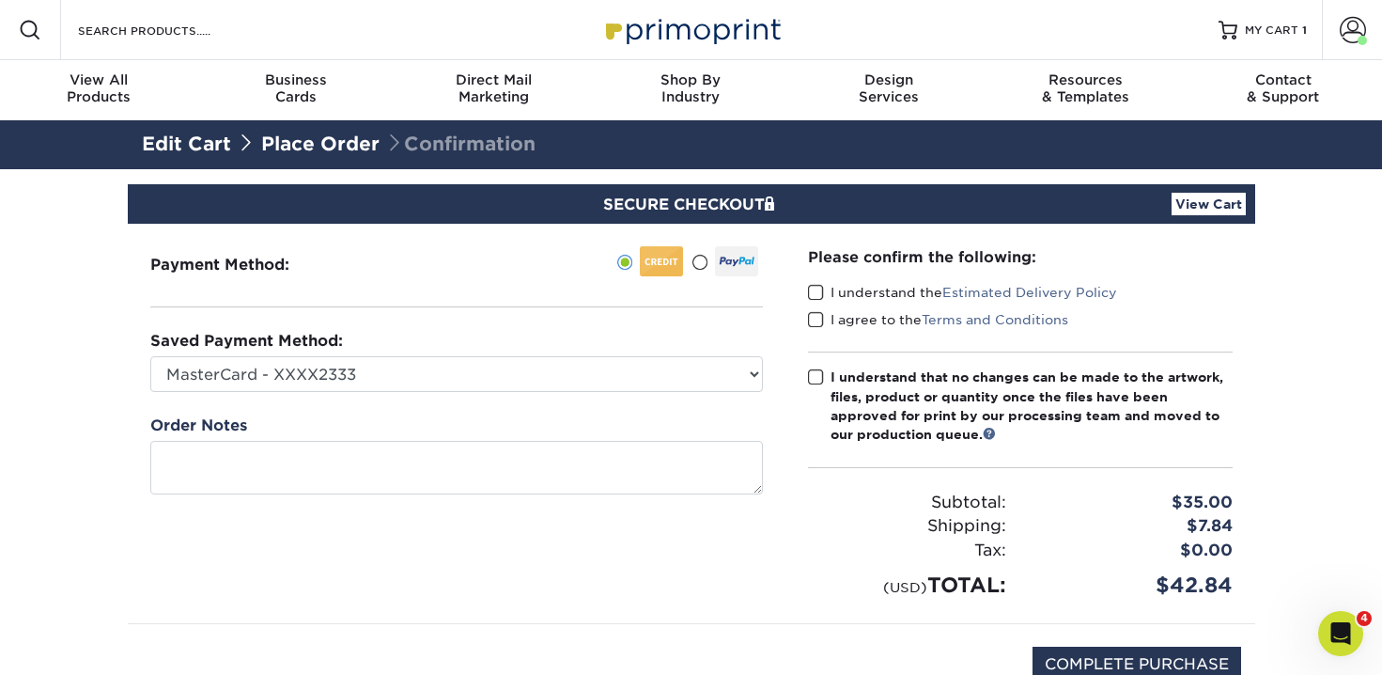
click at [834, 290] on label "I understand the Estimated Delivery Policy" at bounding box center [962, 292] width 309 height 19
click at [0, 0] on input "I understand the Estimated Delivery Policy" at bounding box center [0, 0] width 0 height 0
click at [819, 319] on span at bounding box center [816, 320] width 16 height 18
click at [0, 0] on input "I agree to the Terms and Conditions" at bounding box center [0, 0] width 0 height 0
click at [812, 372] on span at bounding box center [816, 377] width 16 height 18
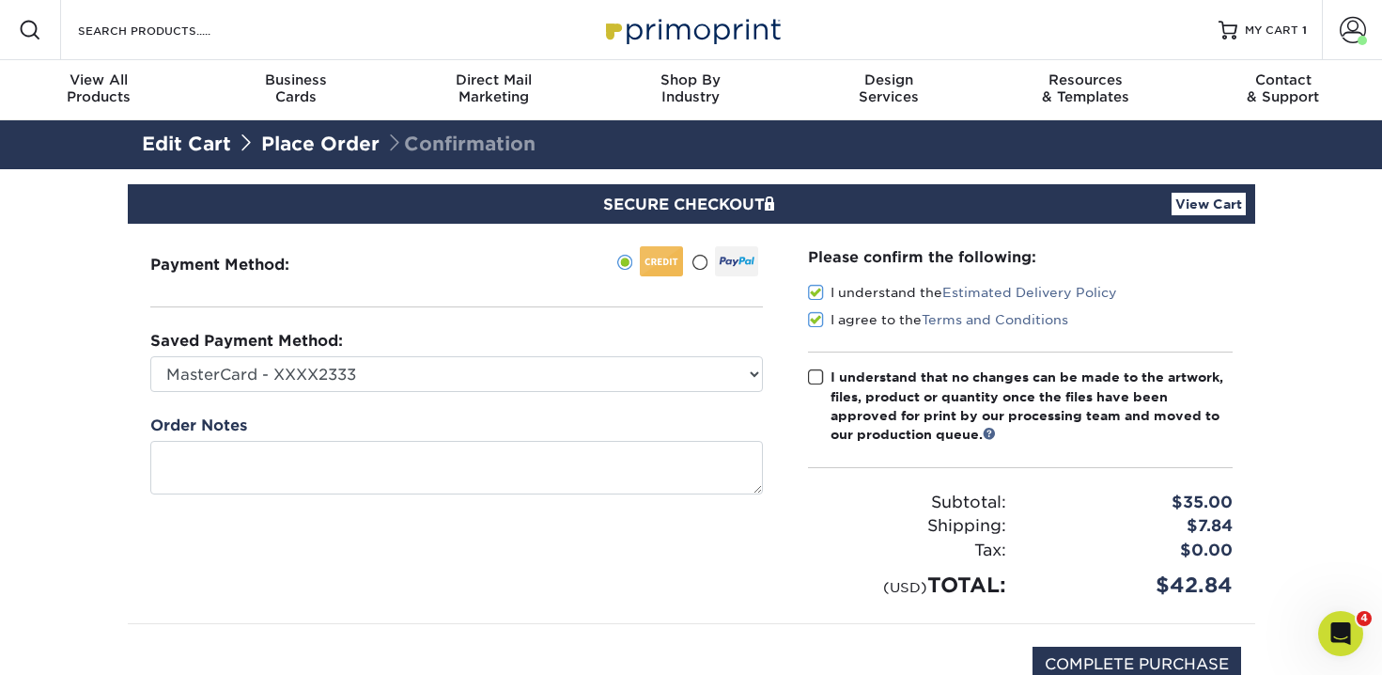
click at [0, 0] on input "I understand that no changes can be made to the artwork, files, product or quan…" at bounding box center [0, 0] width 0 height 0
click at [1159, 662] on input "COMPLETE PURCHASE" at bounding box center [1137, 664] width 209 height 36
type input "PROCESSING, PLEASE WAIT..."
